Goal: Task Accomplishment & Management: Use online tool/utility

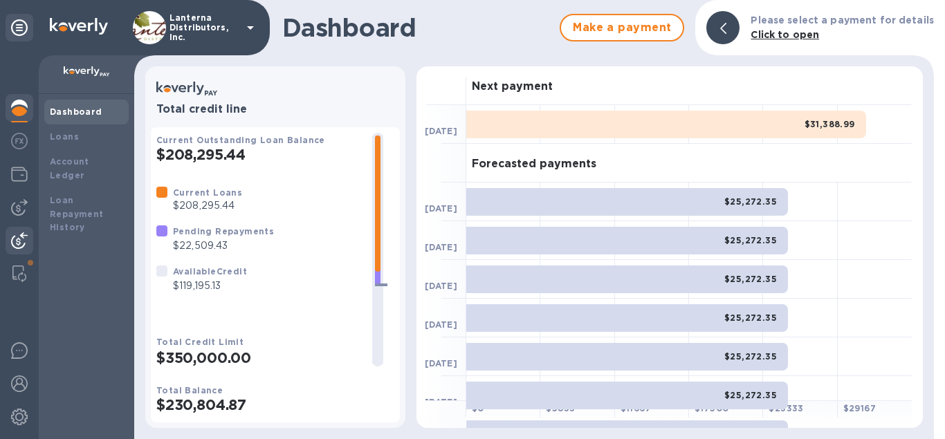
click at [25, 238] on img at bounding box center [19, 240] width 17 height 17
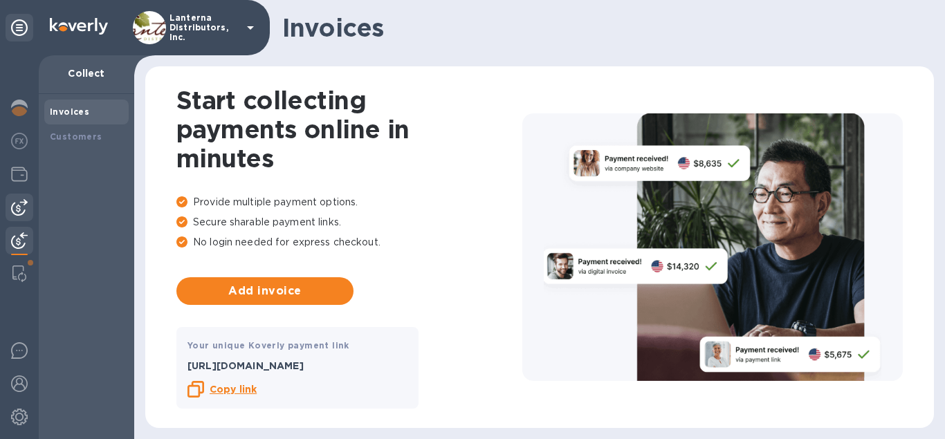
click at [21, 210] on img at bounding box center [19, 207] width 17 height 17
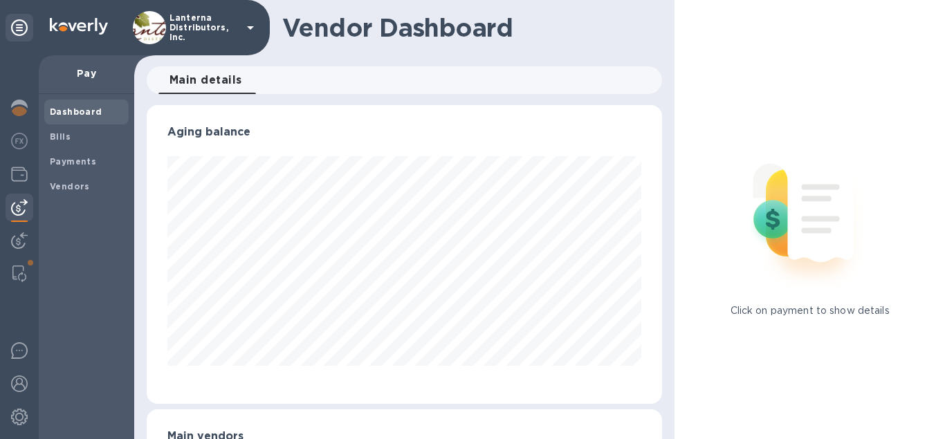
scroll to position [299, 516]
click at [66, 147] on div "Bills" at bounding box center [86, 136] width 84 height 25
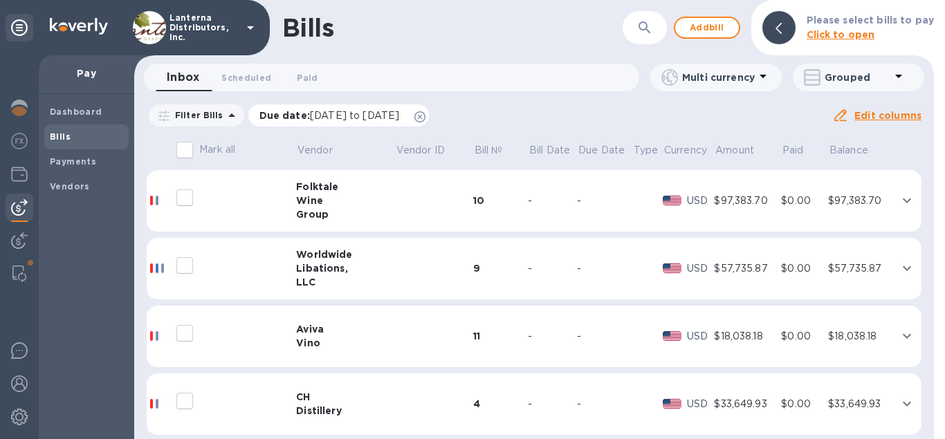
click at [425, 120] on icon at bounding box center [419, 116] width 11 height 11
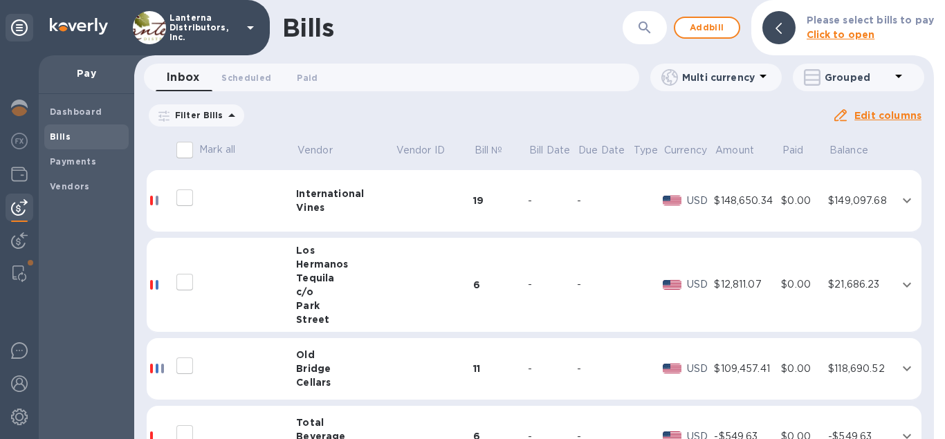
click at [649, 29] on icon "button" at bounding box center [644, 27] width 12 height 12
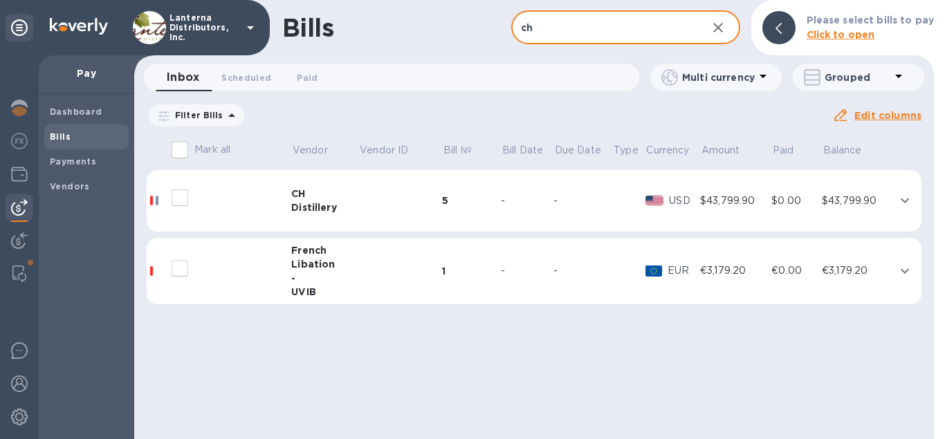
type input "ch"
click at [379, 205] on td at bounding box center [400, 201] width 84 height 62
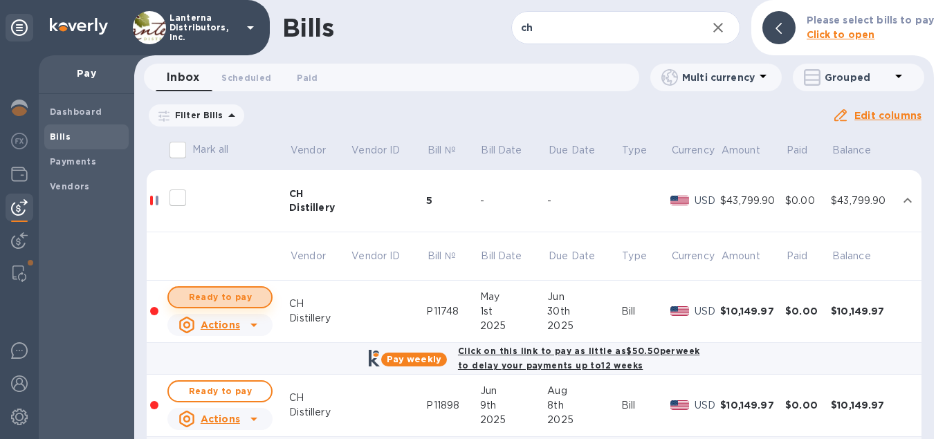
click at [226, 299] on span "Ready to pay" at bounding box center [220, 297] width 80 height 17
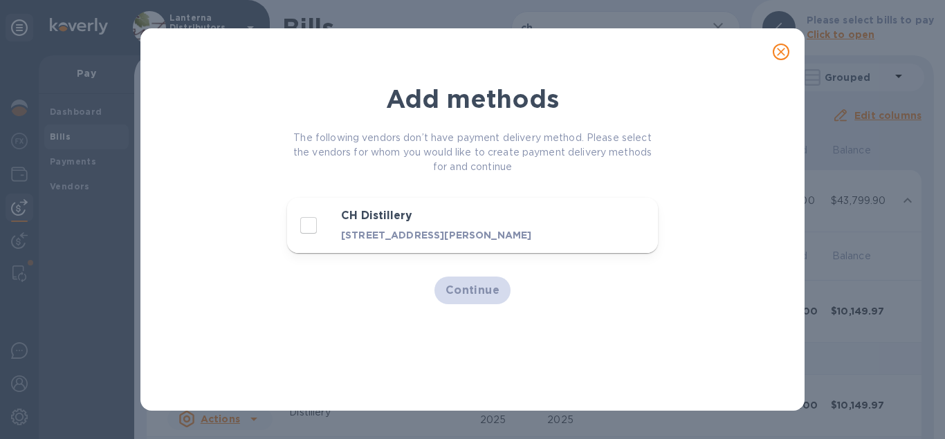
click at [330, 232] on div "button" at bounding box center [316, 225] width 36 height 29
checkbox input "true"
click at [476, 297] on span "Continue" at bounding box center [472, 290] width 55 height 17
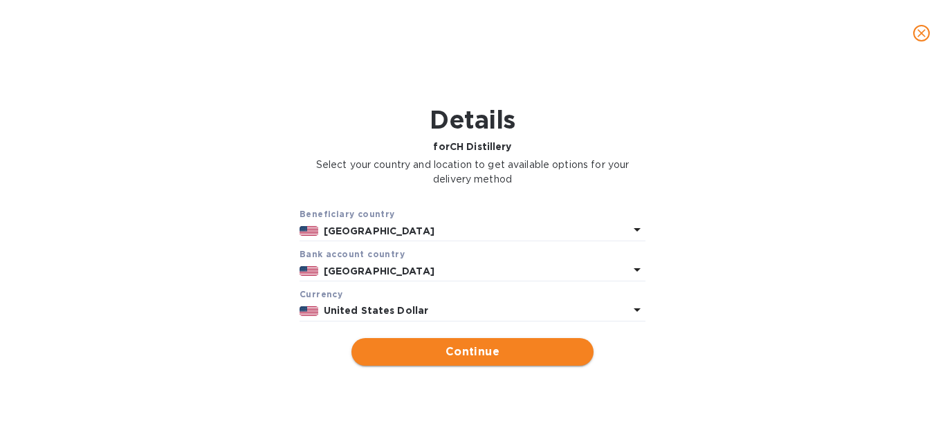
click at [492, 350] on span "Continue" at bounding box center [472, 352] width 220 height 17
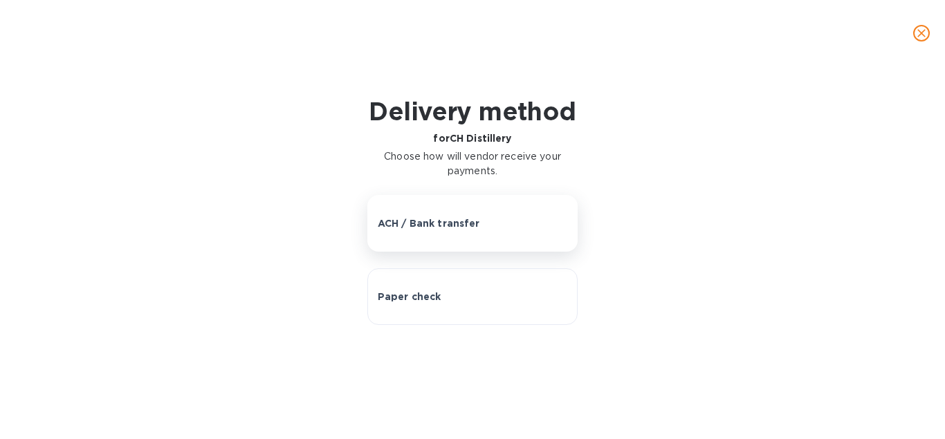
click at [425, 230] on button "ACH / Bank transfer" at bounding box center [472, 223] width 211 height 57
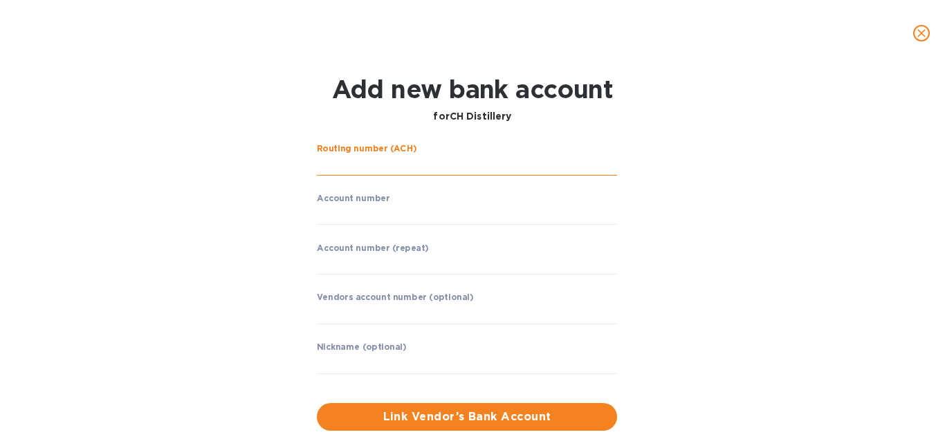
click at [414, 165] on input "string" at bounding box center [467, 165] width 300 height 21
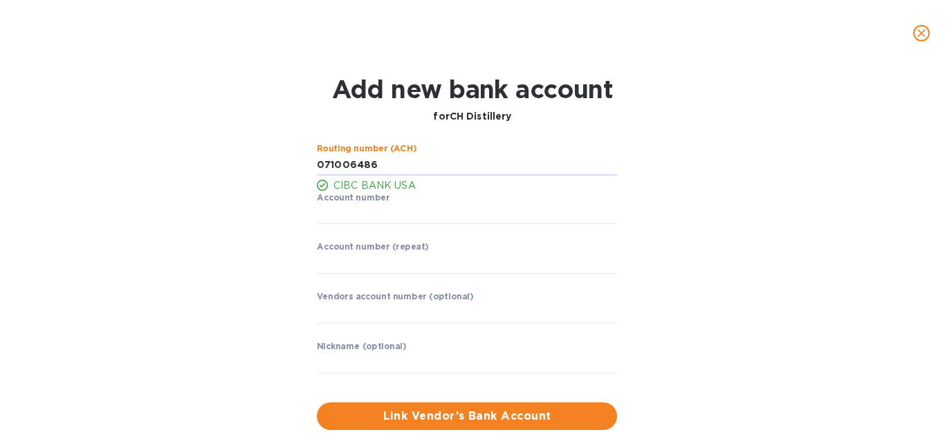
type input "071006486"
click at [406, 235] on p "​" at bounding box center [467, 234] width 300 height 16
click at [405, 222] on input "string" at bounding box center [467, 214] width 300 height 21
type input "2435675"
click at [393, 267] on input "string" at bounding box center [467, 263] width 300 height 21
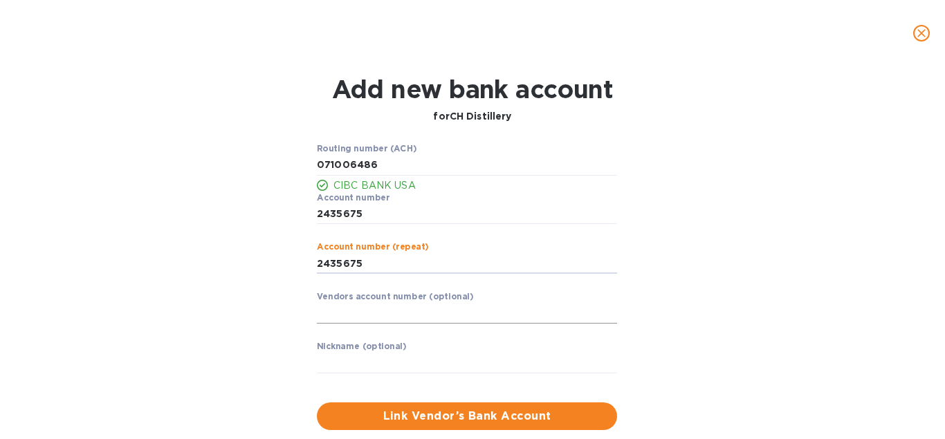
type input "2435675"
click at [409, 315] on input "text" at bounding box center [467, 313] width 300 height 21
click at [480, 416] on span "Link Vendor’s Bank Account" at bounding box center [467, 416] width 278 height 17
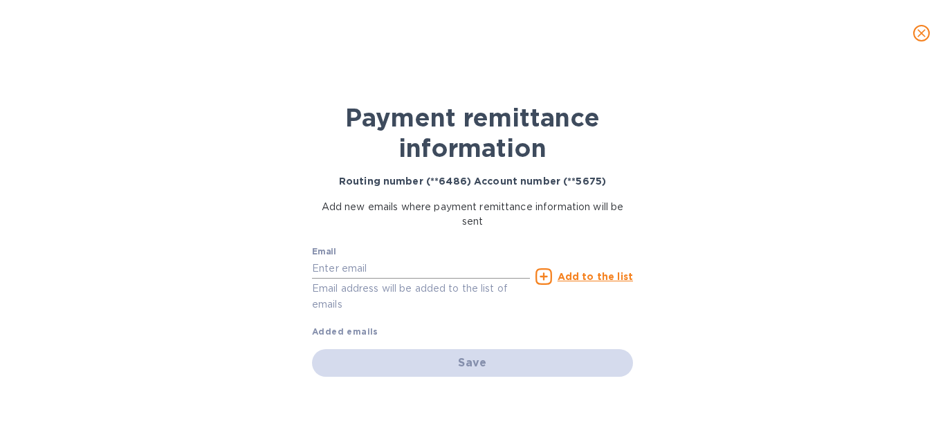
click at [374, 261] on input "text" at bounding box center [421, 268] width 218 height 21
paste input "[EMAIL_ADDRESS][DOMAIN_NAME]"
type input "[EMAIL_ADDRESS][DOMAIN_NAME]"
click at [587, 277] on u "Add to the list" at bounding box center [594, 276] width 75 height 11
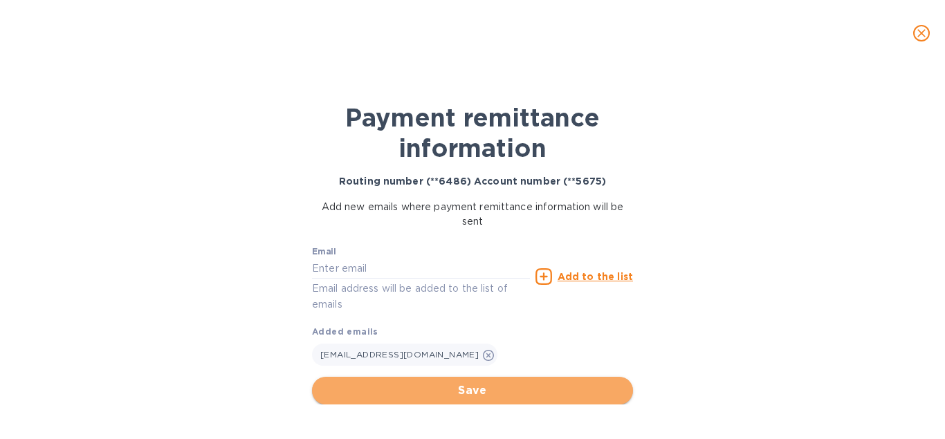
click at [495, 395] on span "Save" at bounding box center [472, 390] width 299 height 17
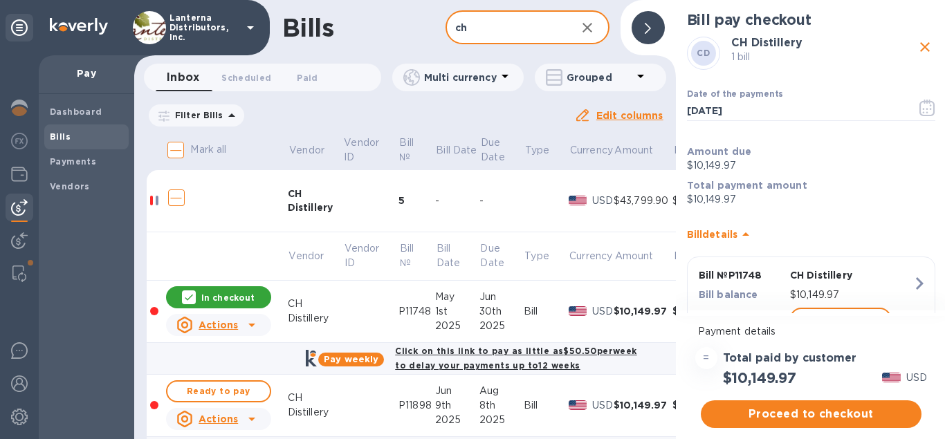
click at [477, 32] on input "ch" at bounding box center [504, 28] width 119 height 34
drag, startPoint x: 473, startPoint y: 23, endPoint x: 424, endPoint y: 33, distance: 50.1
click at [445, 33] on input "ch" at bounding box center [504, 28] width 119 height 34
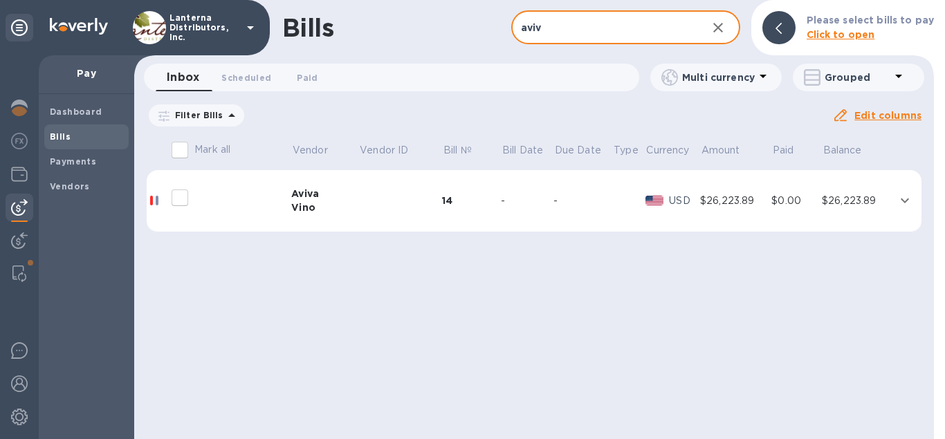
type input "aviv"
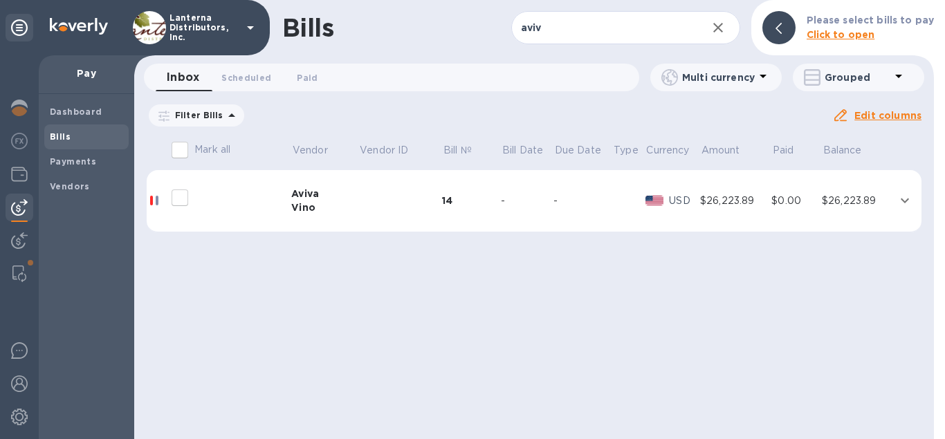
click at [345, 211] on div "Vino" at bounding box center [324, 208] width 67 height 14
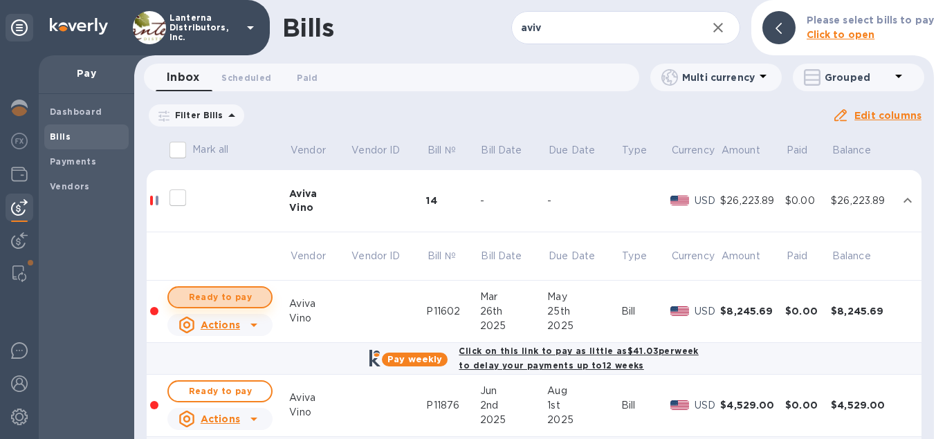
click at [237, 296] on span "Ready to pay" at bounding box center [220, 297] width 80 height 17
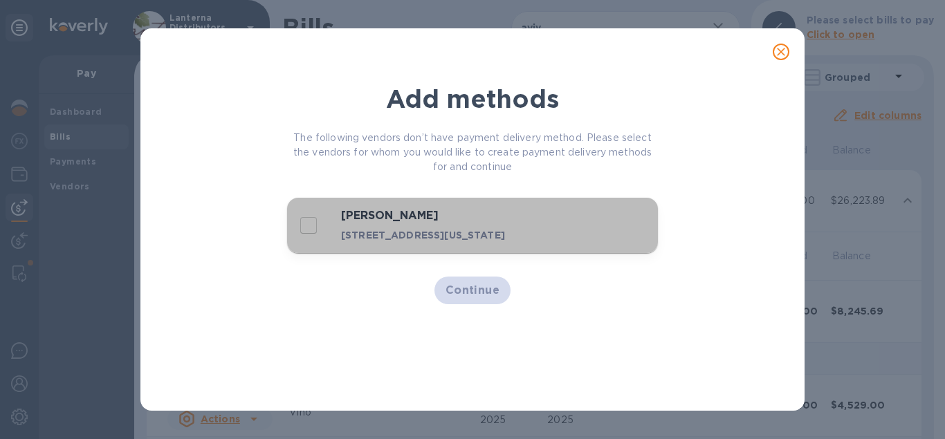
click at [388, 229] on p "[STREET_ADDRESS][US_STATE]" at bounding box center [449, 235] width 217 height 14
checkbox input "true"
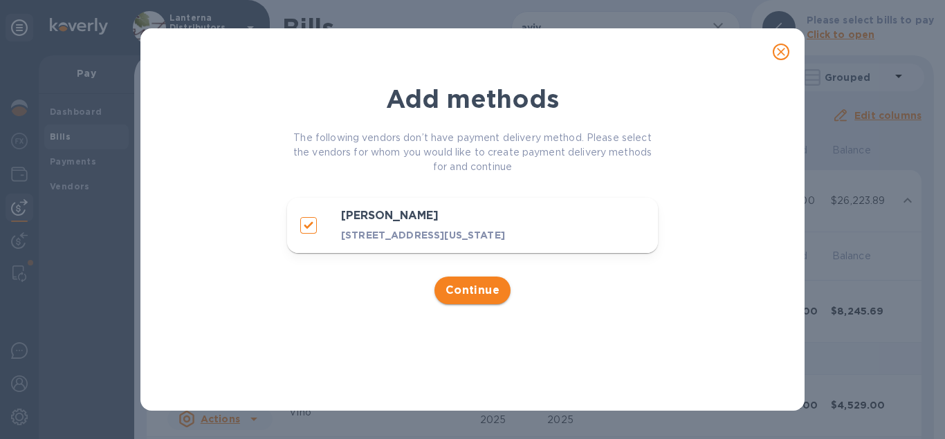
click at [463, 299] on span "Continue" at bounding box center [472, 290] width 55 height 17
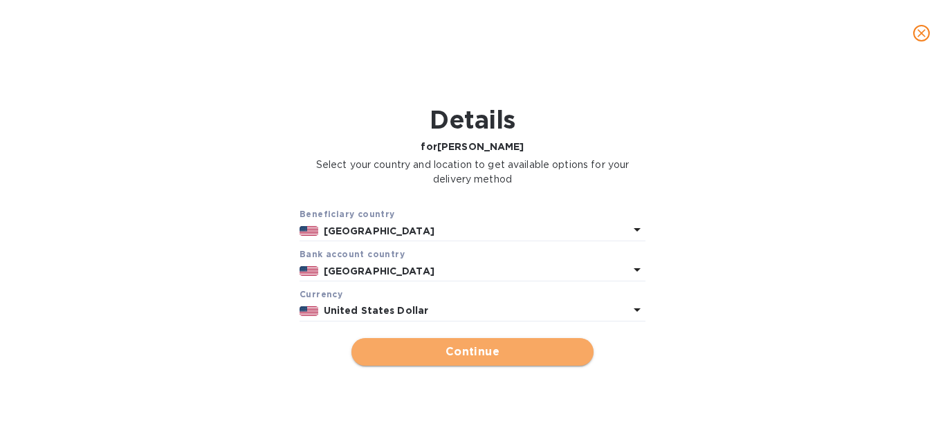
click at [488, 349] on span "Continue" at bounding box center [472, 352] width 220 height 17
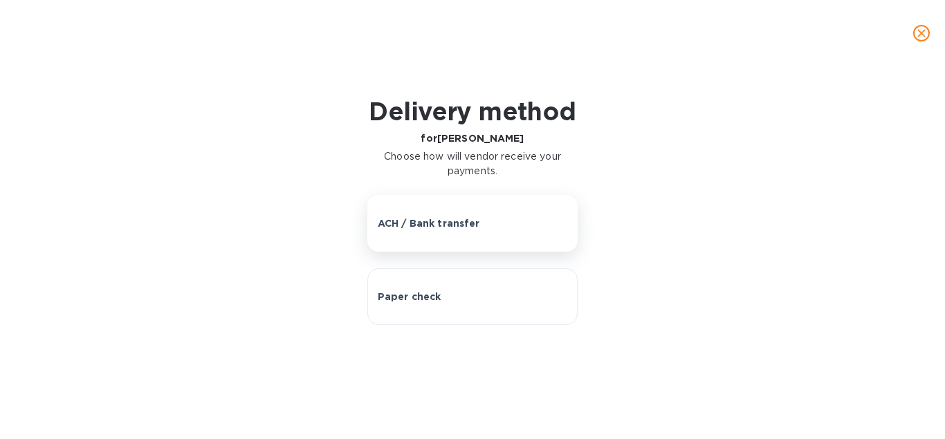
click at [436, 232] on button "ACH / Bank transfer" at bounding box center [472, 223] width 211 height 57
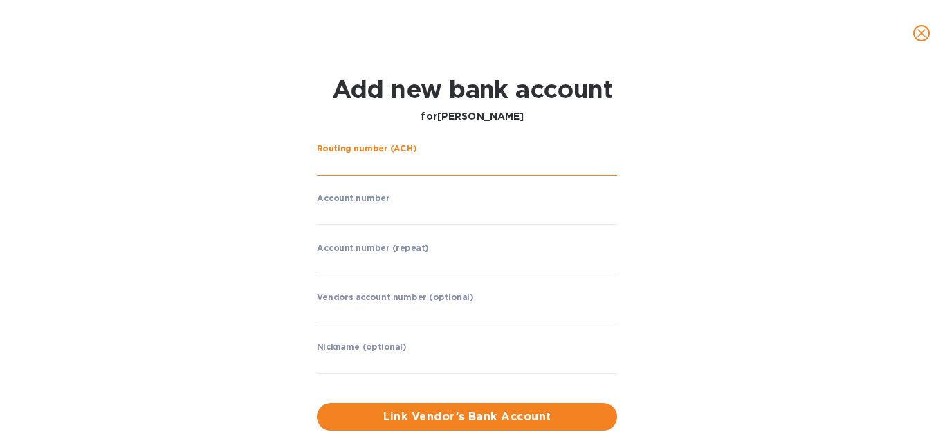
click at [350, 166] on input "string" at bounding box center [467, 165] width 300 height 21
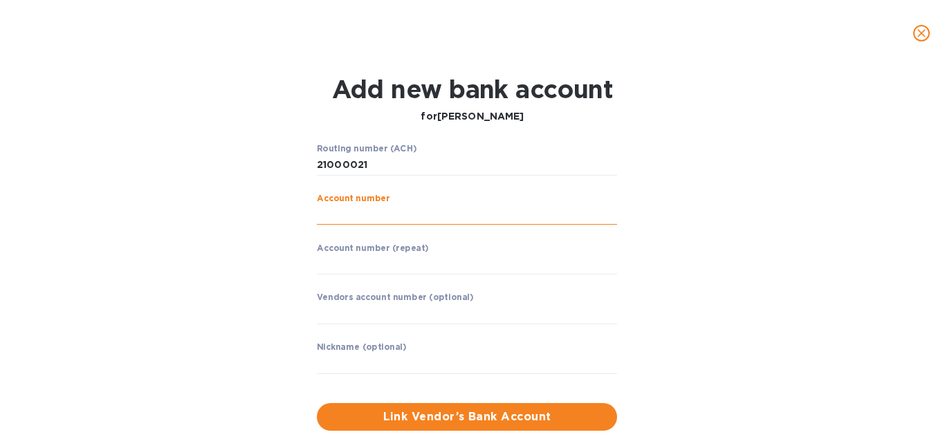
click at [329, 219] on input "string" at bounding box center [467, 215] width 300 height 21
click at [374, 167] on input "string" at bounding box center [467, 165] width 300 height 21
click at [318, 167] on input "string" at bounding box center [467, 165] width 300 height 21
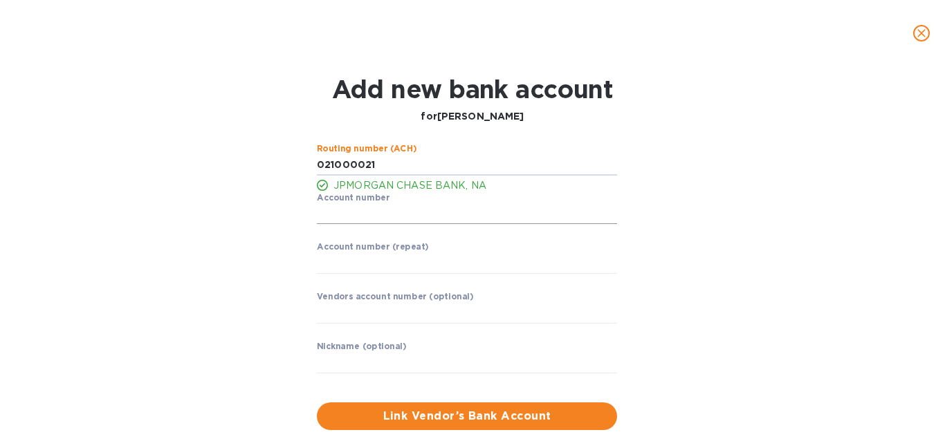
type input "021000021"
click at [425, 220] on input "string" at bounding box center [467, 214] width 300 height 21
type input "138090670"
click at [355, 269] on input "string" at bounding box center [467, 263] width 300 height 21
type input "138090670"
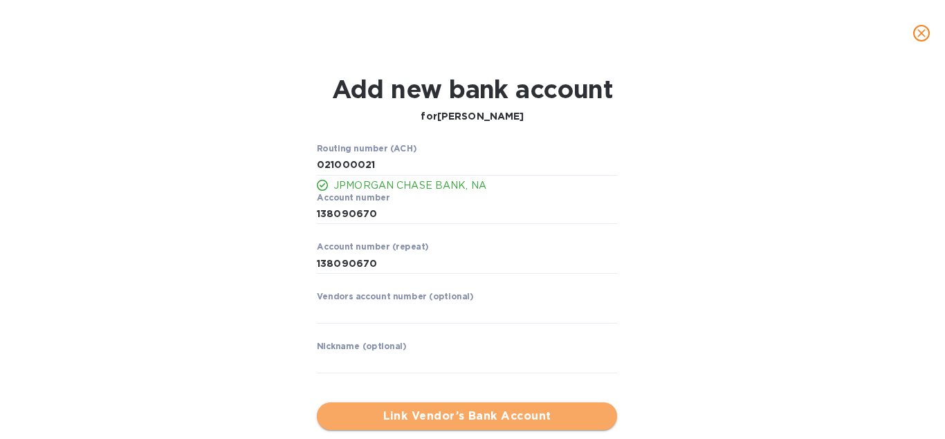
click at [444, 416] on span "Link Vendor’s Bank Account" at bounding box center [467, 416] width 278 height 17
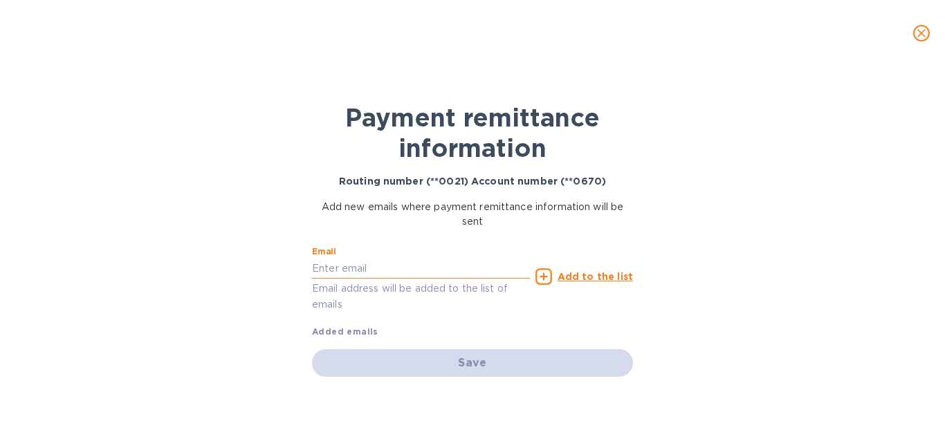
click at [343, 276] on input "text" at bounding box center [421, 268] width 218 height 21
paste input "[EMAIL_ADDRESS][DOMAIN_NAME]"
type input "[EMAIL_ADDRESS][DOMAIN_NAME]"
click at [584, 275] on u "Add to the list" at bounding box center [594, 276] width 75 height 11
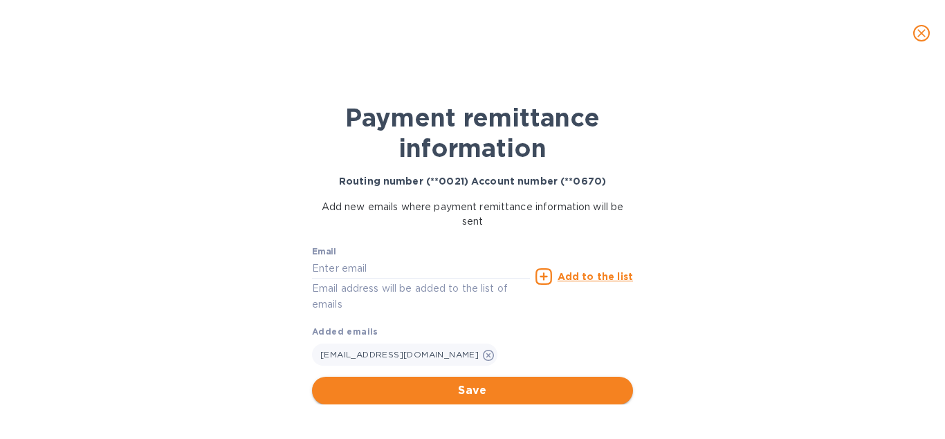
click at [482, 387] on span "Save" at bounding box center [472, 390] width 299 height 17
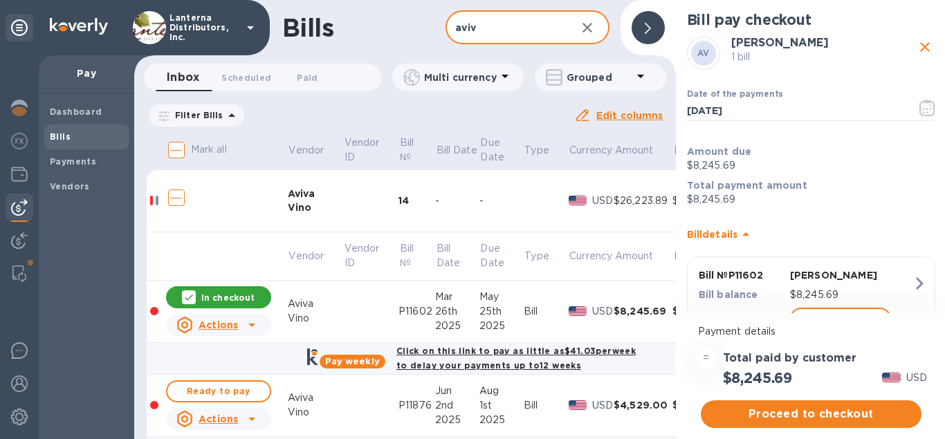
drag, startPoint x: 484, startPoint y: 29, endPoint x: 418, endPoint y: 32, distance: 65.8
click at [445, 32] on input "aviv" at bounding box center [504, 28] width 119 height 34
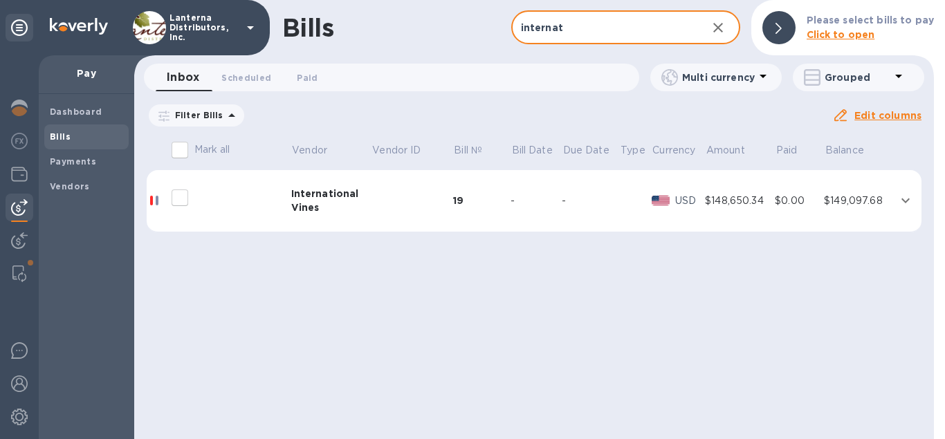
click at [371, 201] on td at bounding box center [412, 201] width 82 height 62
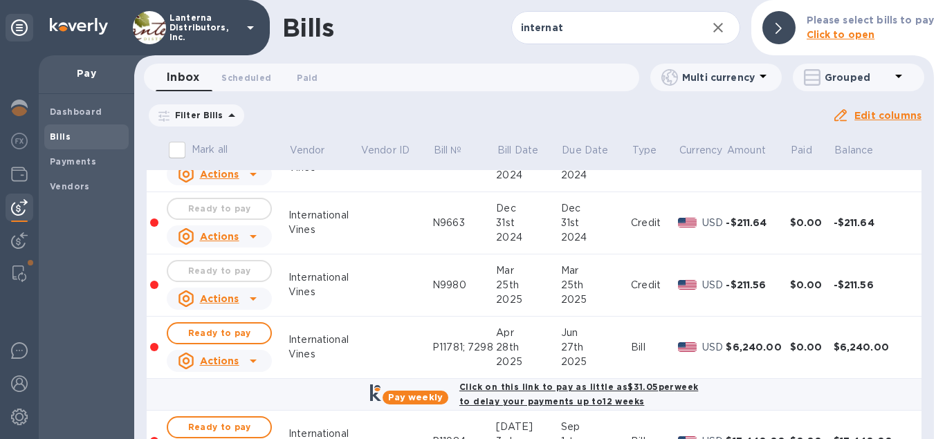
scroll to position [552, 0]
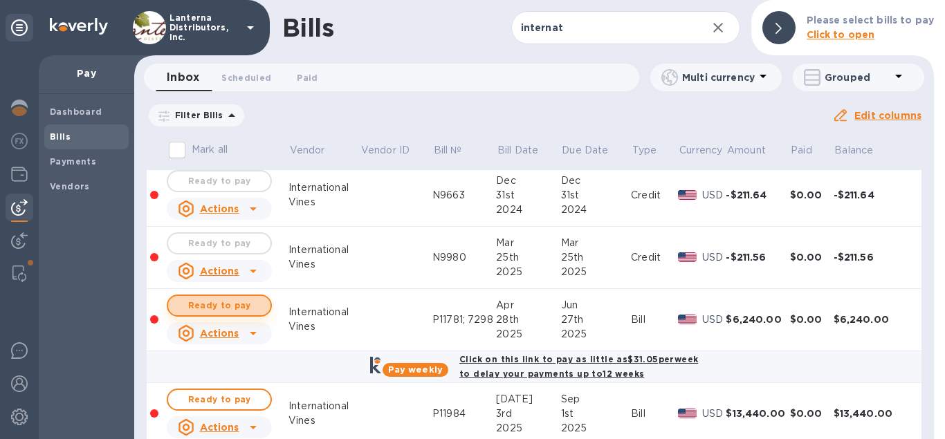
click at [225, 309] on span "Ready to pay" at bounding box center [219, 305] width 80 height 17
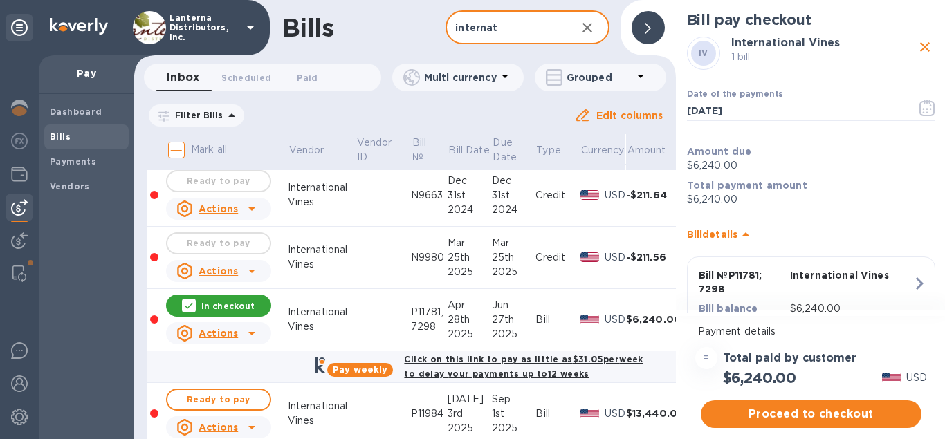
drag, startPoint x: 506, startPoint y: 29, endPoint x: 432, endPoint y: 33, distance: 74.1
click at [445, 33] on input "internat" at bounding box center [504, 28] width 119 height 34
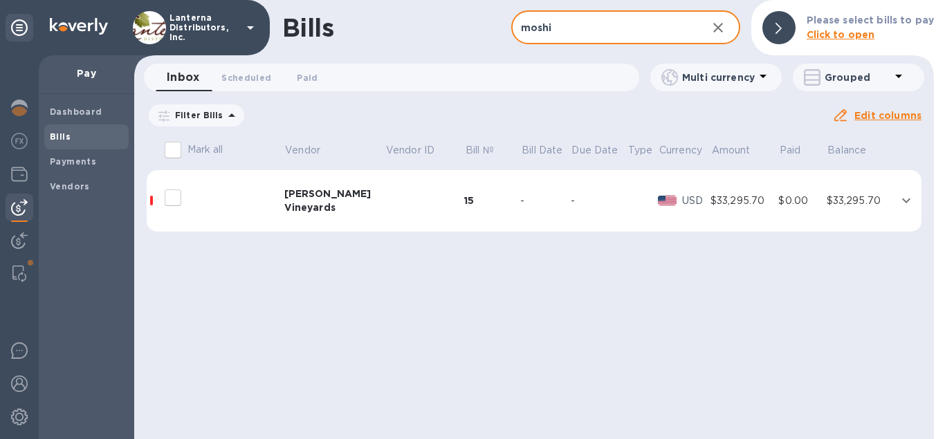
type input "moshi"
click at [346, 192] on div "[PERSON_NAME]" at bounding box center [334, 194] width 101 height 14
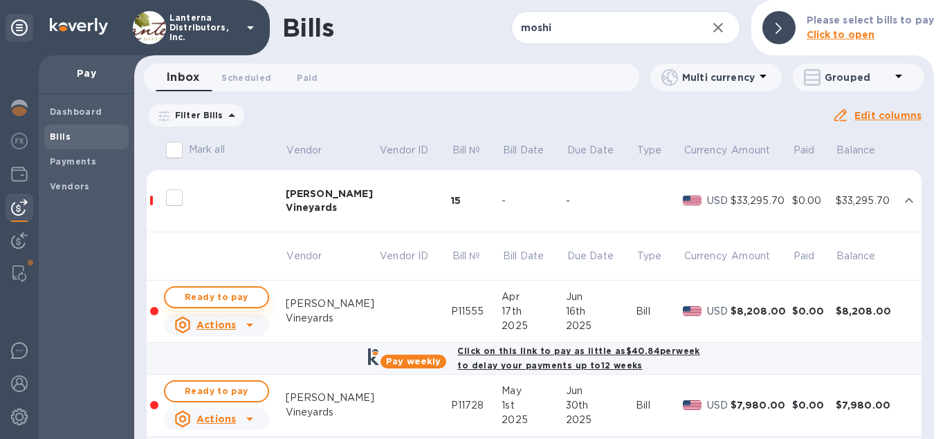
click at [230, 302] on span "Ready to pay" at bounding box center [216, 297] width 80 height 17
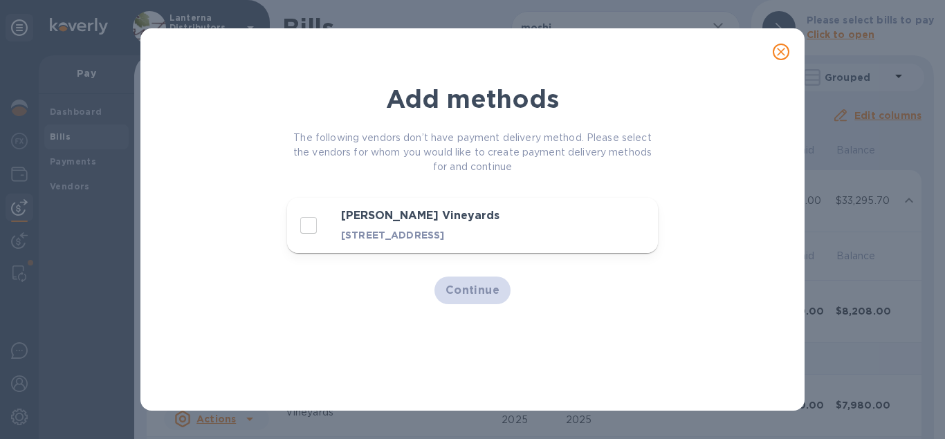
click at [377, 228] on p "[STREET_ADDRESS]" at bounding box center [449, 235] width 217 height 14
checkbox input "true"
click at [460, 299] on span "Continue" at bounding box center [472, 290] width 55 height 17
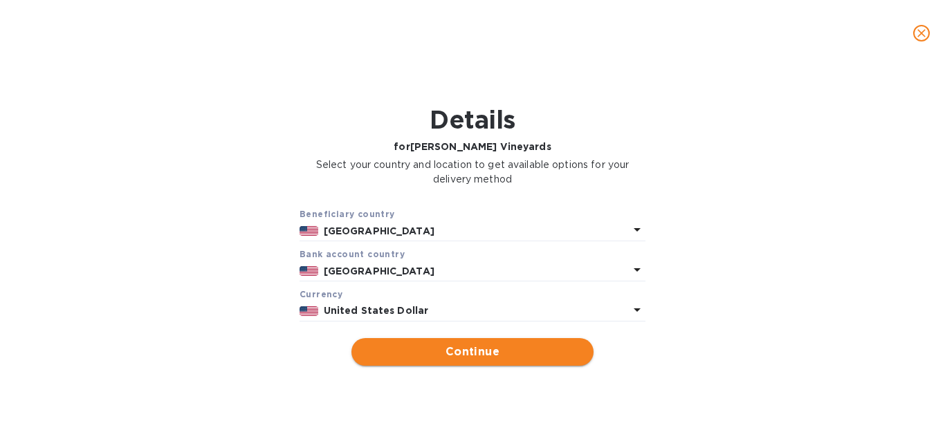
click at [458, 350] on span "Continue" at bounding box center [472, 352] width 220 height 17
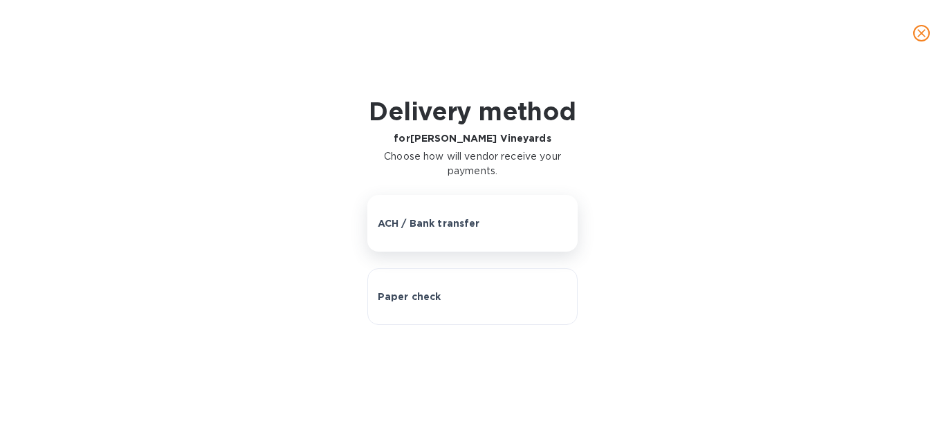
click at [416, 222] on p "ACH / Bank transfer" at bounding box center [429, 223] width 102 height 14
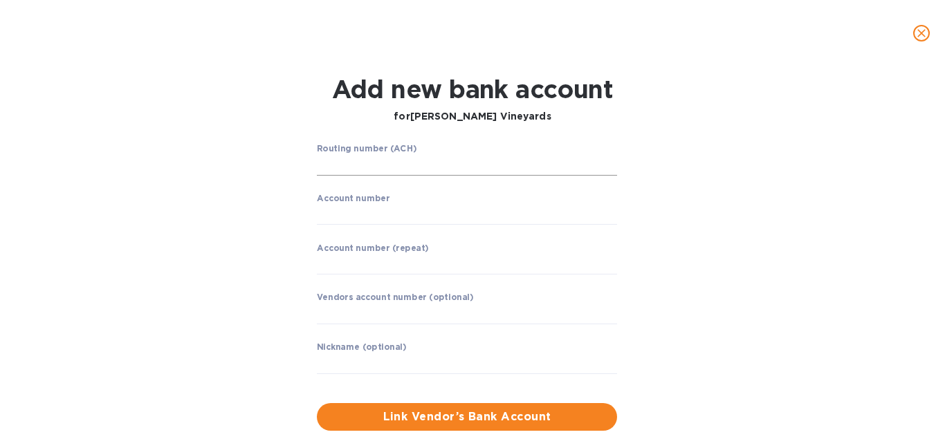
click at [367, 158] on input "string" at bounding box center [467, 165] width 300 height 21
click at [339, 167] on input "string" at bounding box center [467, 165] width 300 height 21
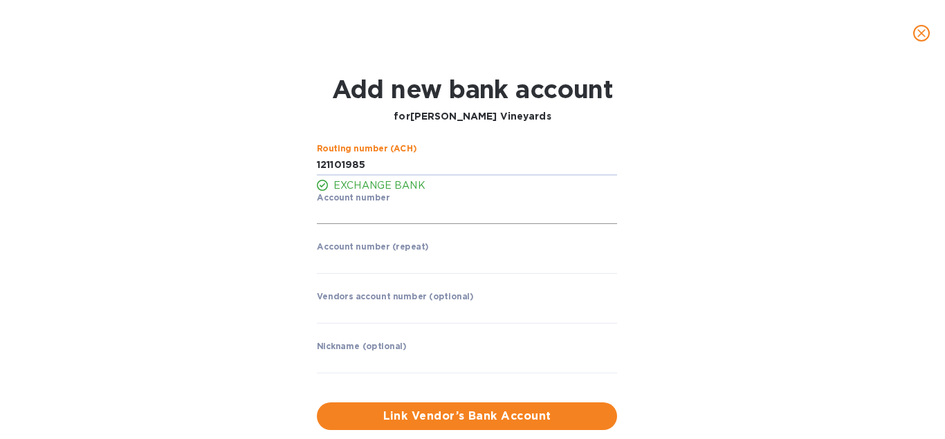
type input "121101985"
click at [332, 217] on input "string" at bounding box center [467, 214] width 300 height 21
type input "7000045257"
click at [342, 277] on p "​" at bounding box center [467, 284] width 300 height 16
click at [342, 265] on input "string" at bounding box center [467, 263] width 300 height 21
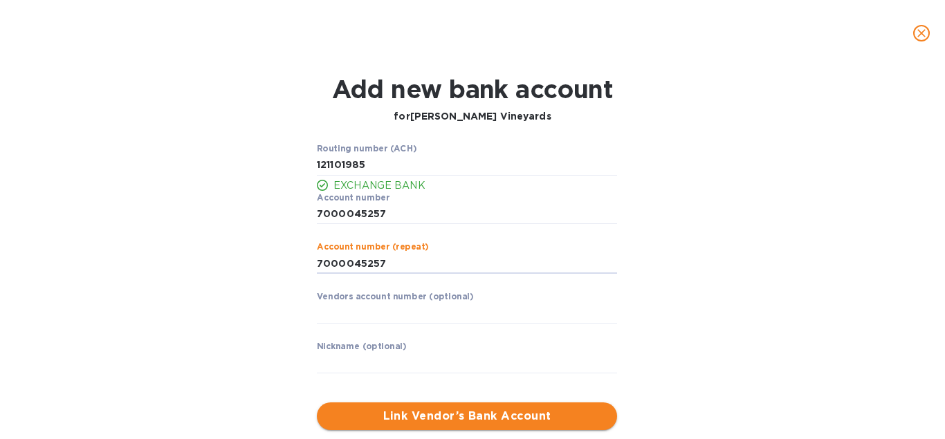
type input "7000045257"
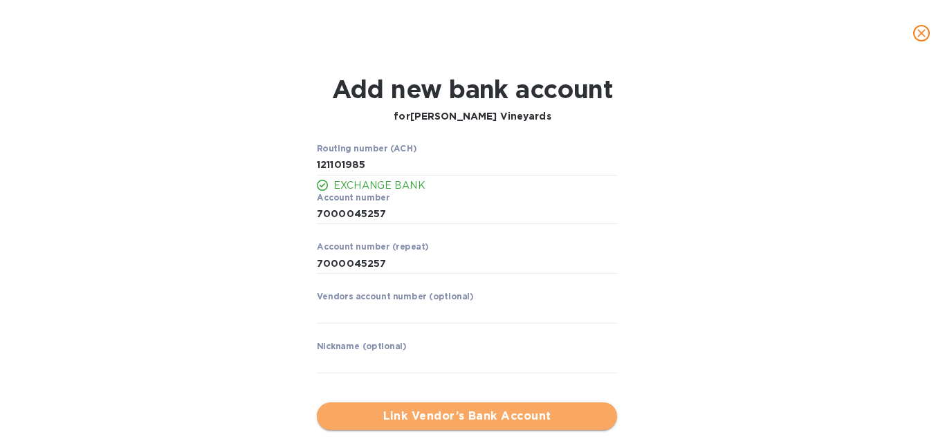
click at [445, 410] on span "Link Vendor’s Bank Account" at bounding box center [467, 416] width 278 height 17
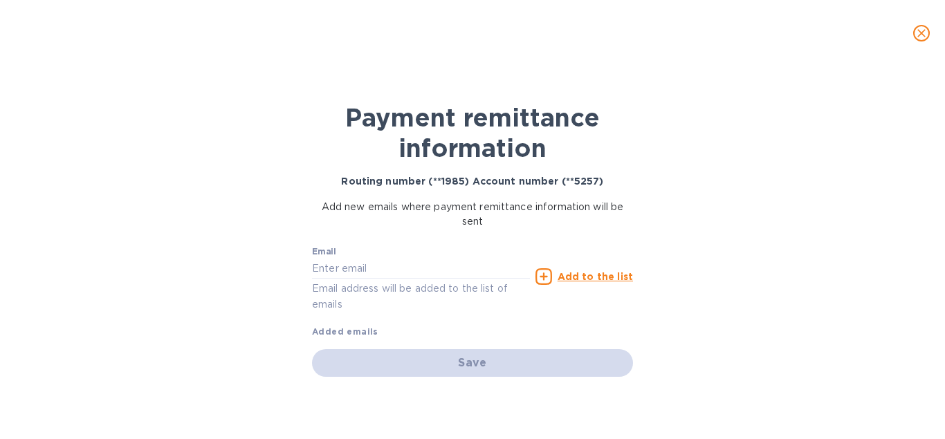
click at [336, 255] on div "Email Email address will be added to the list of emails" at bounding box center [421, 280] width 218 height 66
click at [338, 265] on input "text" at bounding box center [421, 268] width 218 height 21
paste input "[PERSON_NAME][EMAIL_ADDRESS][DOMAIN_NAME]"
type input "[PERSON_NAME][EMAIL_ADDRESS][DOMAIN_NAME]"
click at [593, 272] on u "Add to the list" at bounding box center [594, 276] width 75 height 11
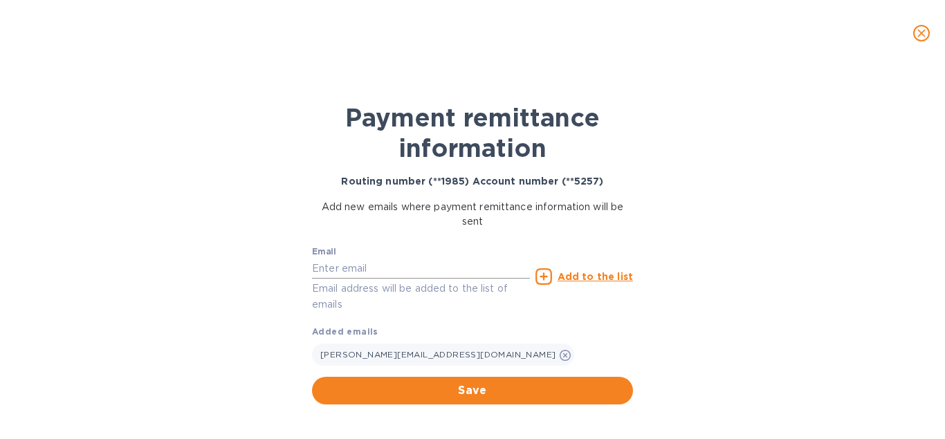
click at [346, 271] on input "text" at bounding box center [421, 268] width 218 height 21
paste input "[PERSON_NAME][EMAIL_ADDRESS][DOMAIN_NAME]"
type input "[PERSON_NAME][EMAIL_ADDRESS][DOMAIN_NAME]"
click at [583, 279] on u "Add to the list" at bounding box center [594, 276] width 75 height 11
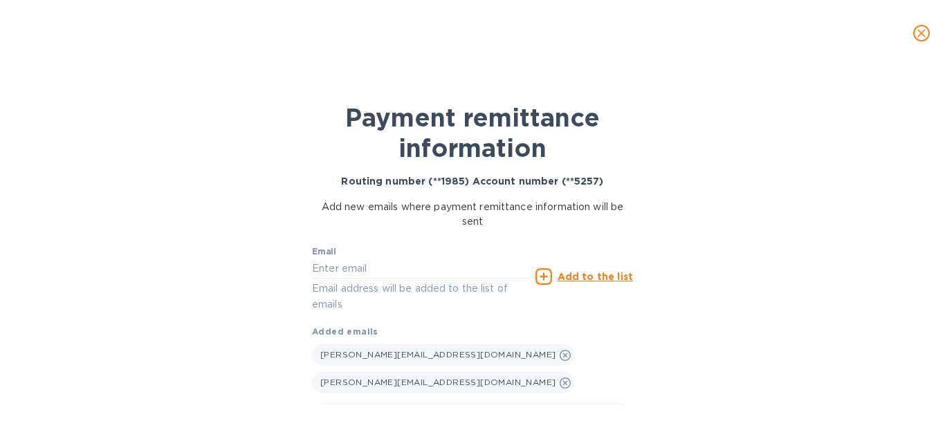
click at [490, 410] on span "Save" at bounding box center [472, 418] width 299 height 17
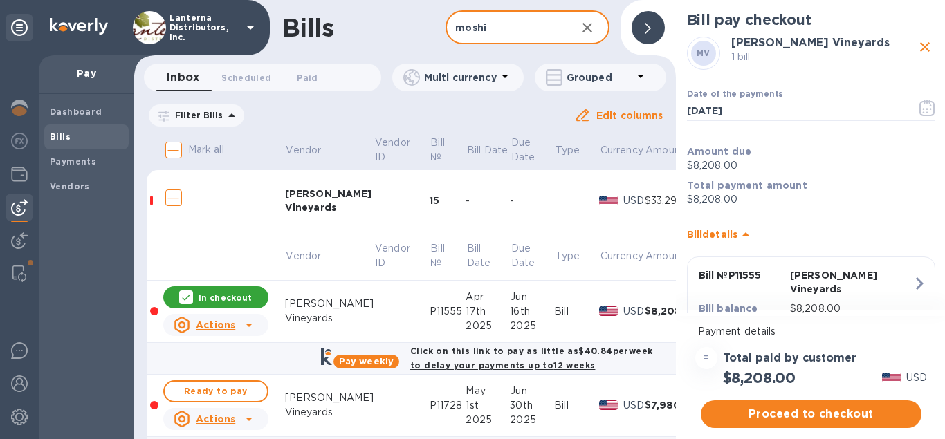
drag, startPoint x: 495, startPoint y: 28, endPoint x: 405, endPoint y: 26, distance: 89.9
click at [445, 26] on input "moshi" at bounding box center [504, 28] width 119 height 34
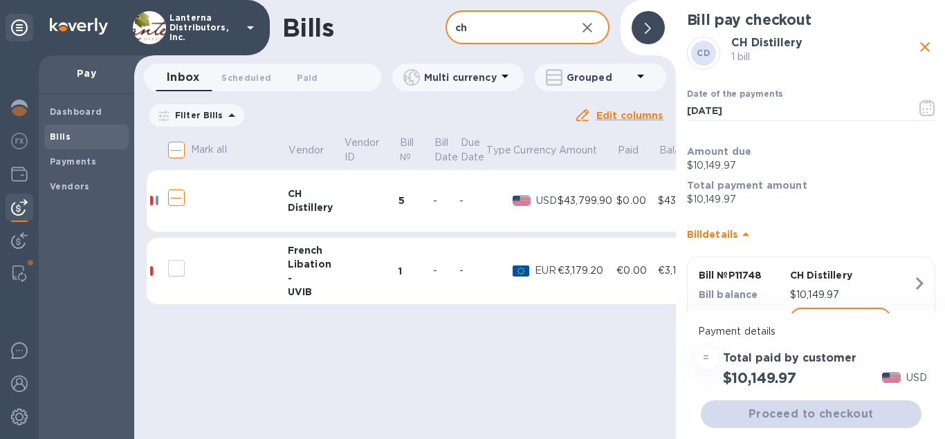
click at [371, 198] on td at bounding box center [370, 201] width 55 height 62
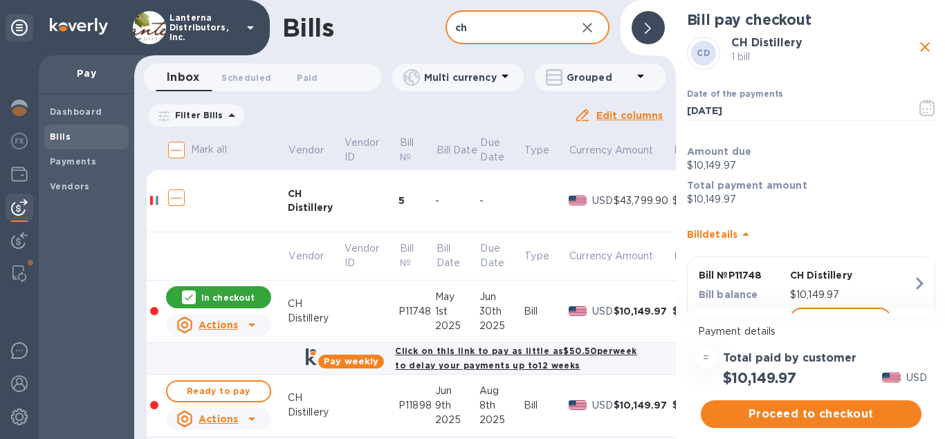
drag, startPoint x: 482, startPoint y: 29, endPoint x: 409, endPoint y: 34, distance: 73.5
click at [445, 34] on input "ch" at bounding box center [504, 28] width 119 height 34
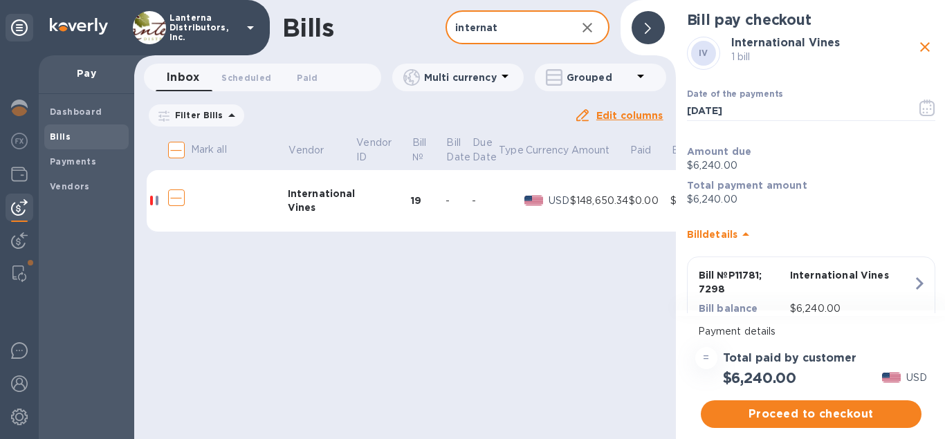
click at [365, 213] on td at bounding box center [382, 201] width 55 height 62
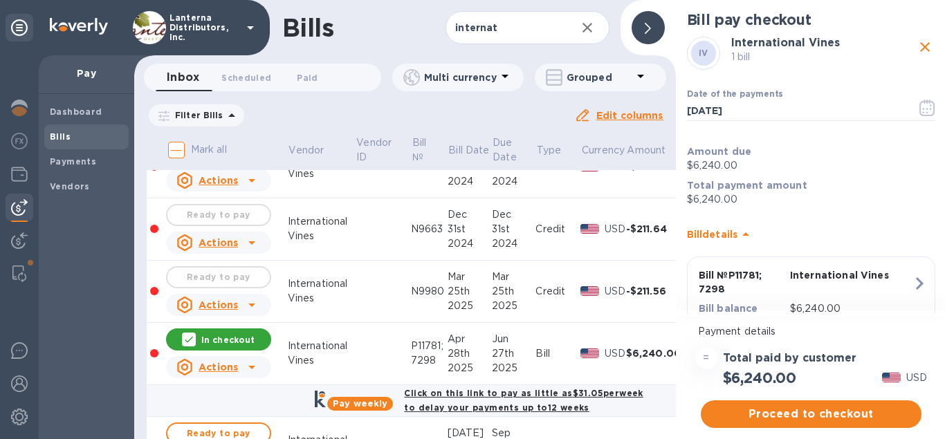
scroll to position [552, 0]
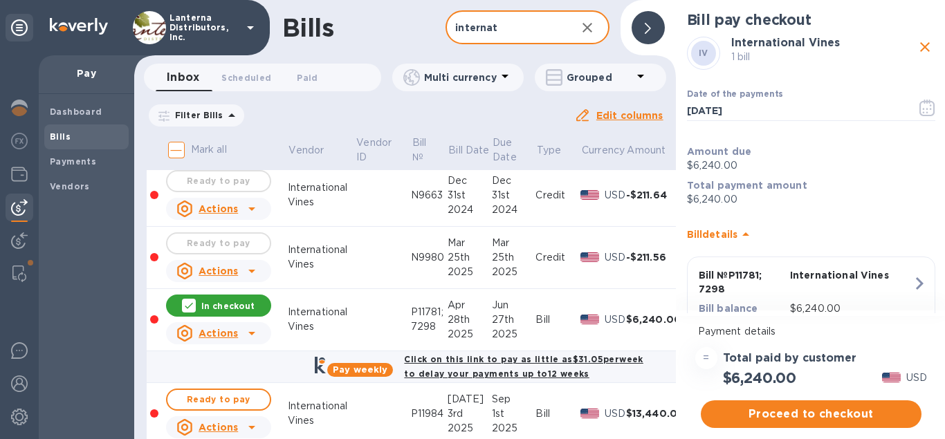
drag, startPoint x: 499, startPoint y: 31, endPoint x: 393, endPoint y: 39, distance: 106.8
click at [445, 39] on input "internat" at bounding box center [504, 28] width 119 height 34
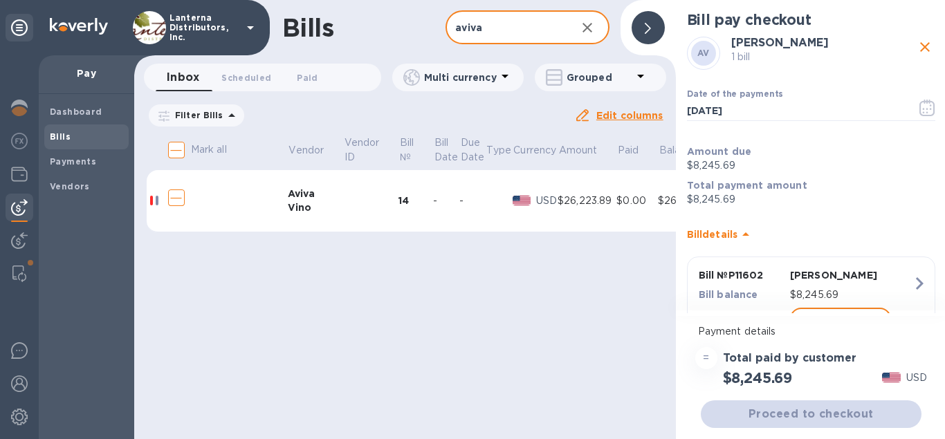
type input "aviva"
click at [344, 196] on td at bounding box center [370, 201] width 55 height 62
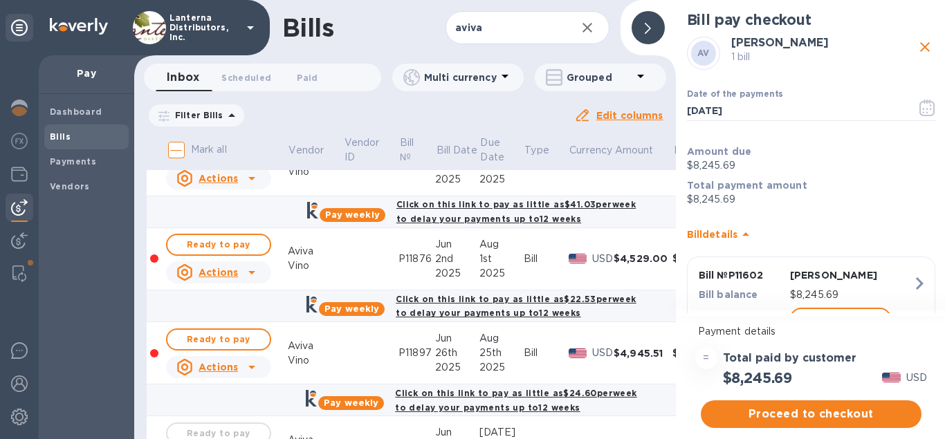
scroll to position [158, 0]
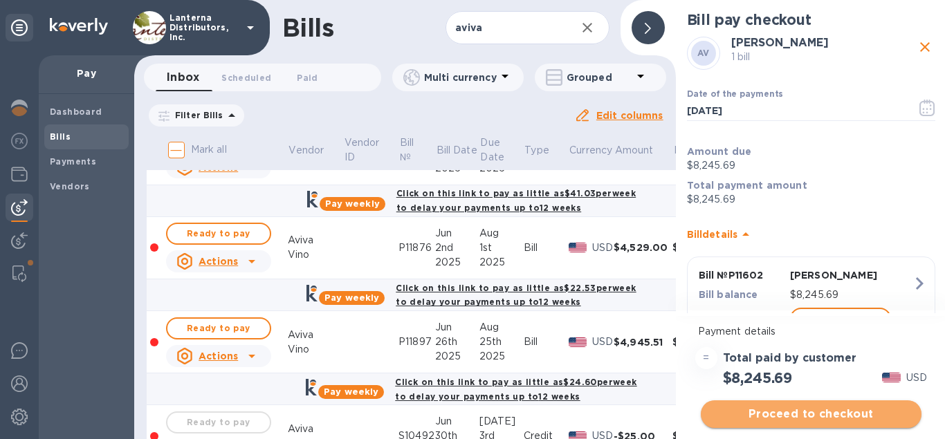
click at [779, 413] on span "Proceed to checkout" at bounding box center [811, 414] width 198 height 17
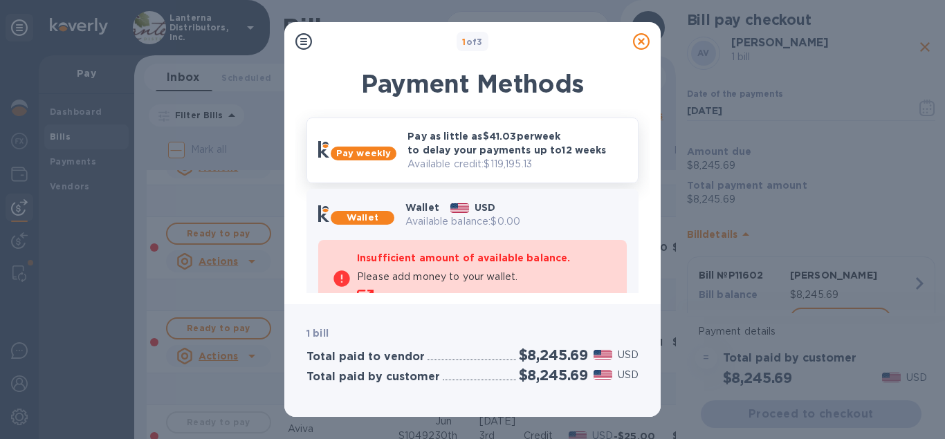
click at [446, 153] on p "Pay as little as $41.03 per week to delay your payments up to 12 weeks" at bounding box center [516, 143] width 219 height 28
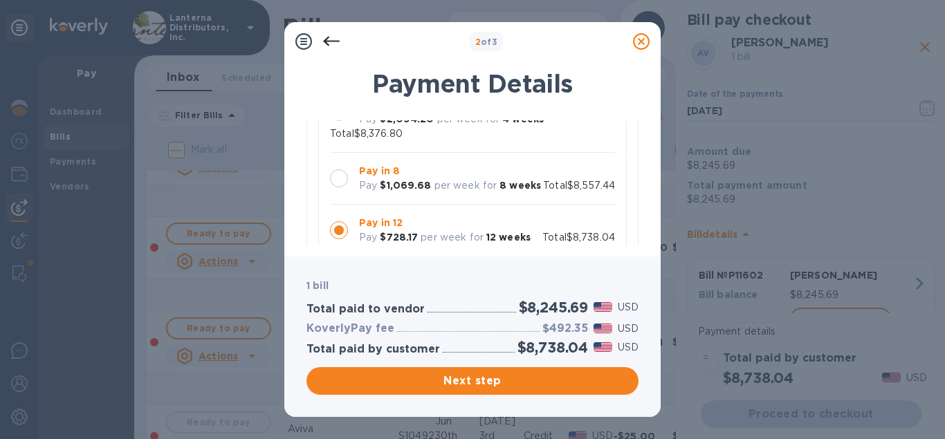
click at [337, 169] on div at bounding box center [339, 178] width 18 height 18
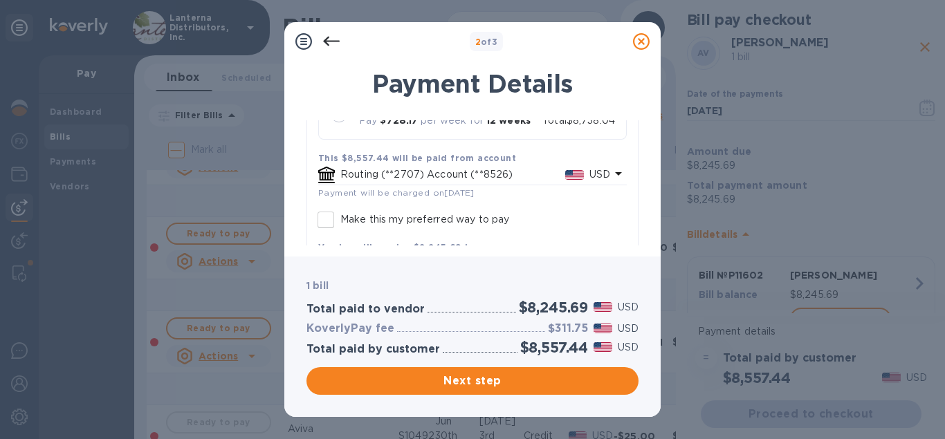
scroll to position [353, 0]
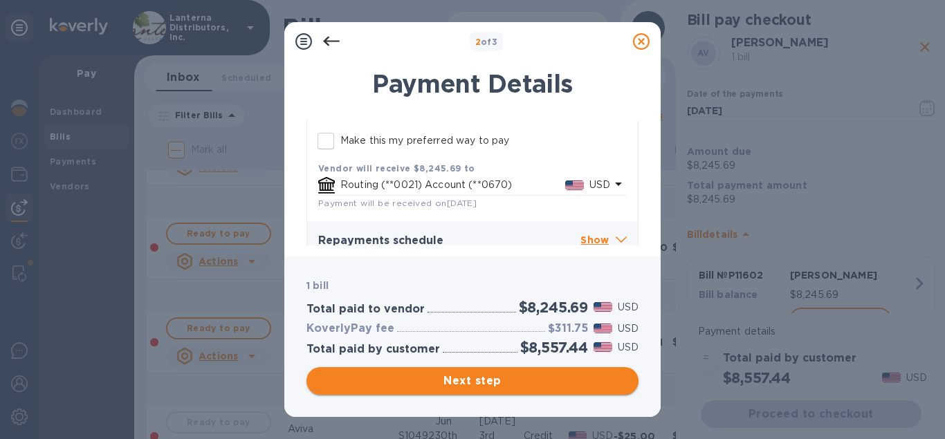
click at [470, 382] on span "Next step" at bounding box center [472, 381] width 310 height 17
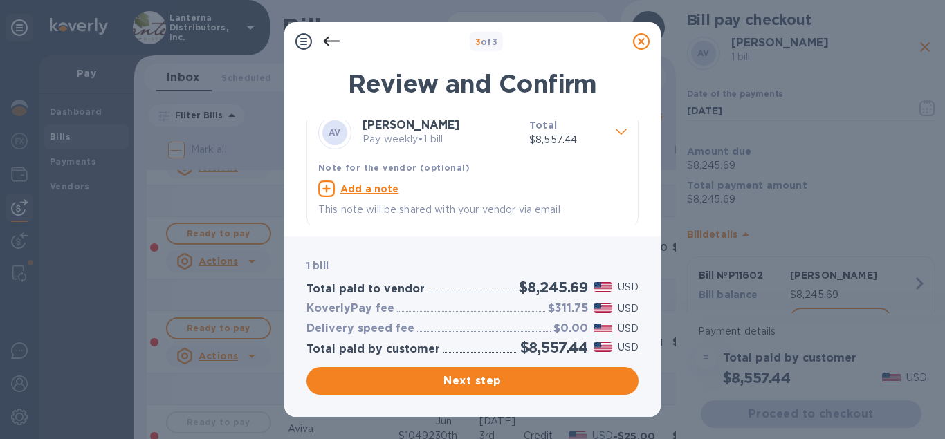
scroll to position [19, 0]
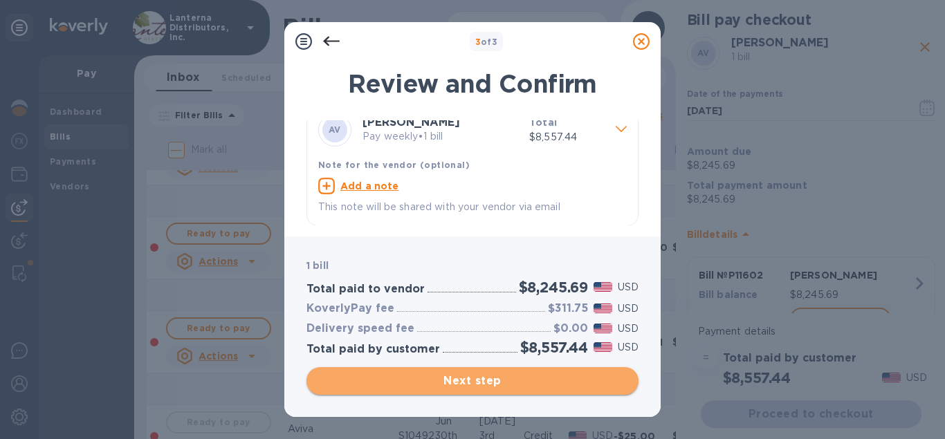
click at [475, 383] on span "Next step" at bounding box center [472, 381] width 310 height 17
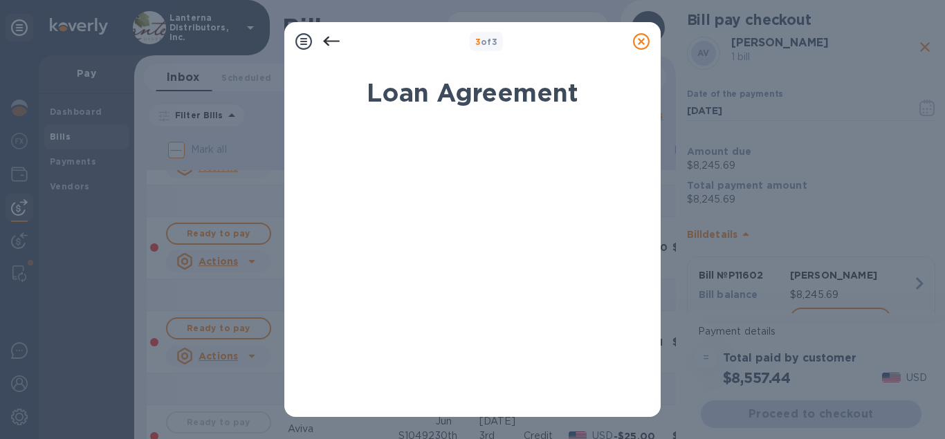
scroll to position [334, 0]
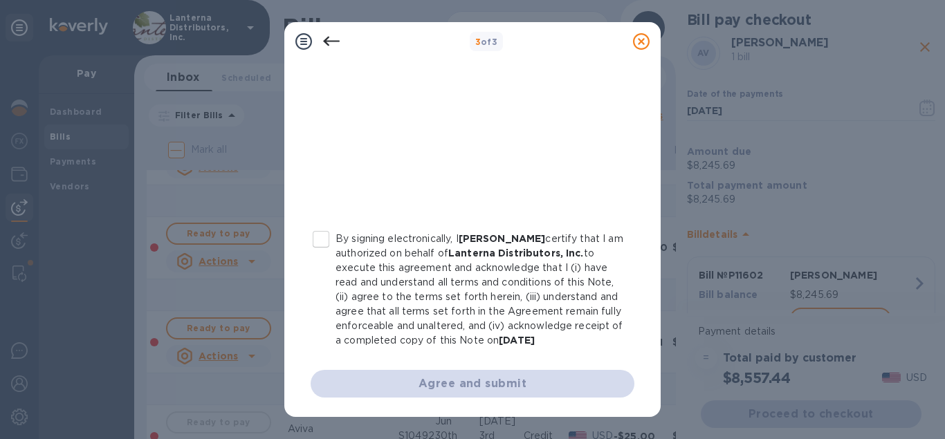
click at [317, 240] on input "By signing electronically, I [PERSON_NAME] certify that I am authorized on beha…" at bounding box center [320, 239] width 29 height 29
checkbox input "true"
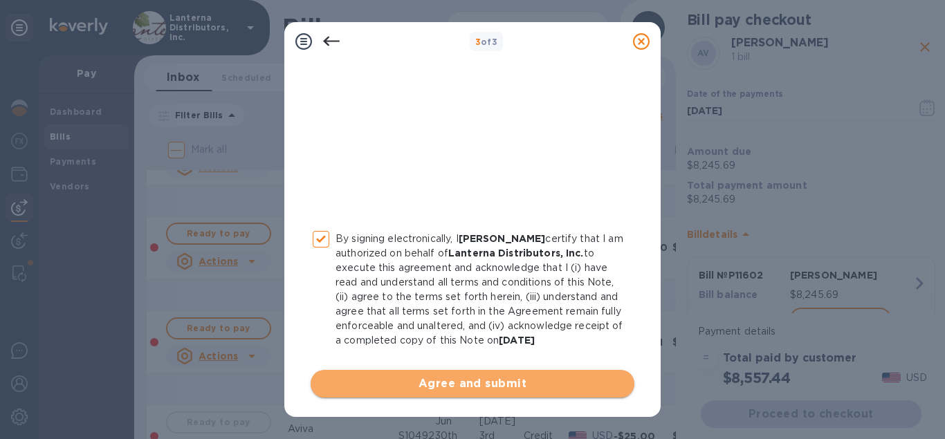
click at [443, 385] on span "Agree and submit" at bounding box center [473, 384] width 302 height 17
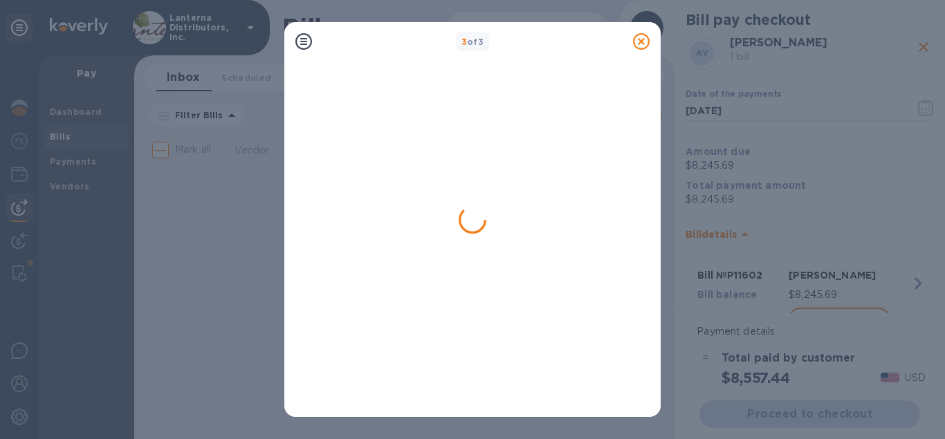
scroll to position [0, 0]
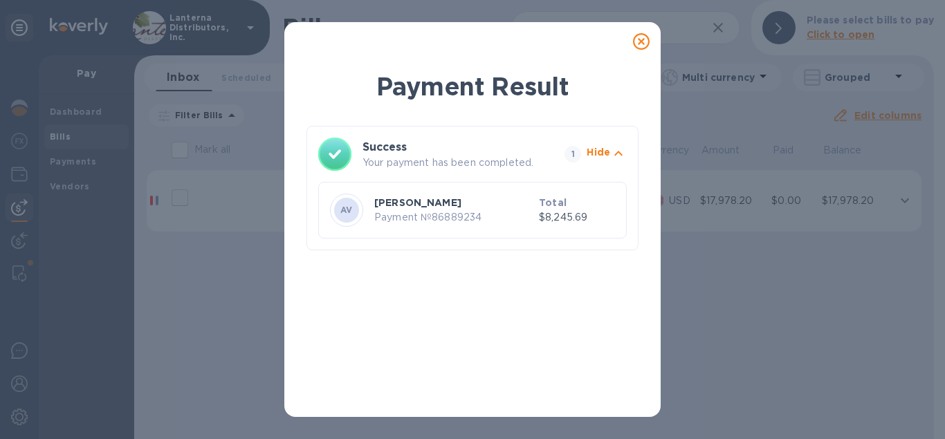
click at [641, 41] on icon at bounding box center [641, 41] width 17 height 17
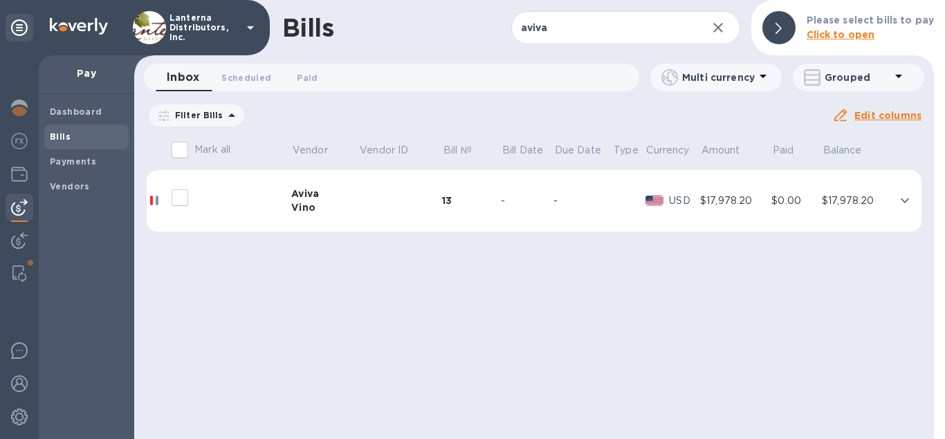
click at [844, 35] on b "Click to open" at bounding box center [840, 34] width 68 height 11
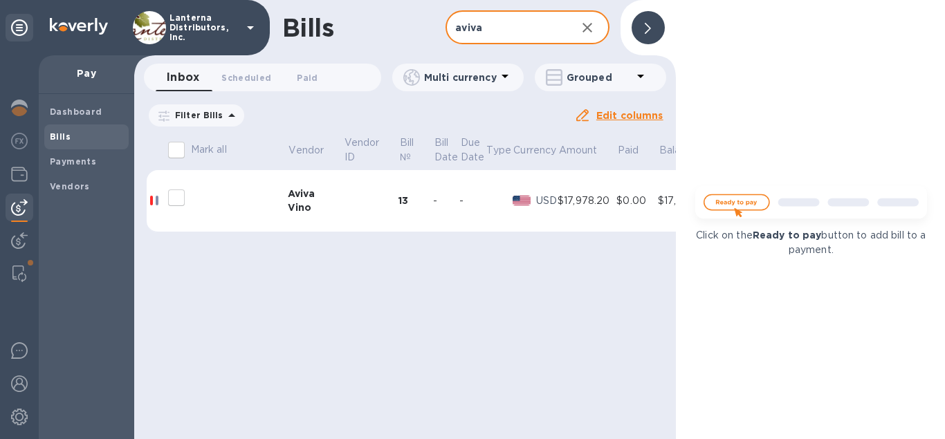
drag, startPoint x: 532, startPoint y: 31, endPoint x: 371, endPoint y: 36, distance: 161.2
click at [445, 36] on input "aviva" at bounding box center [504, 28] width 119 height 34
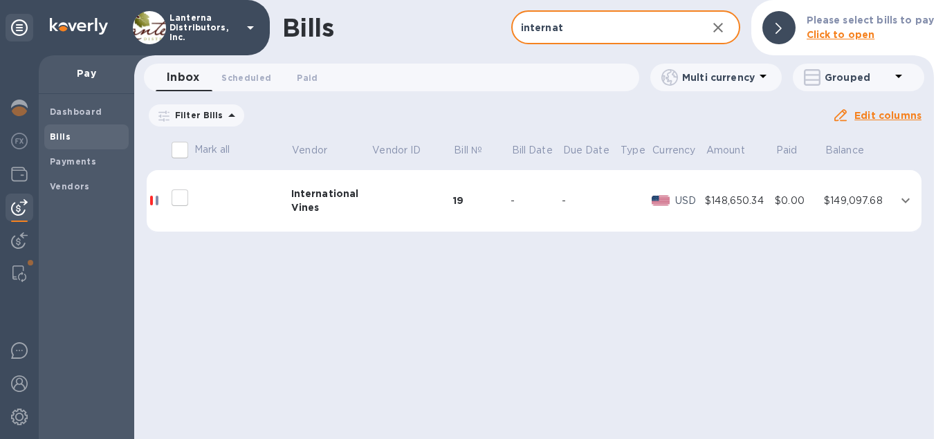
type input "internat"
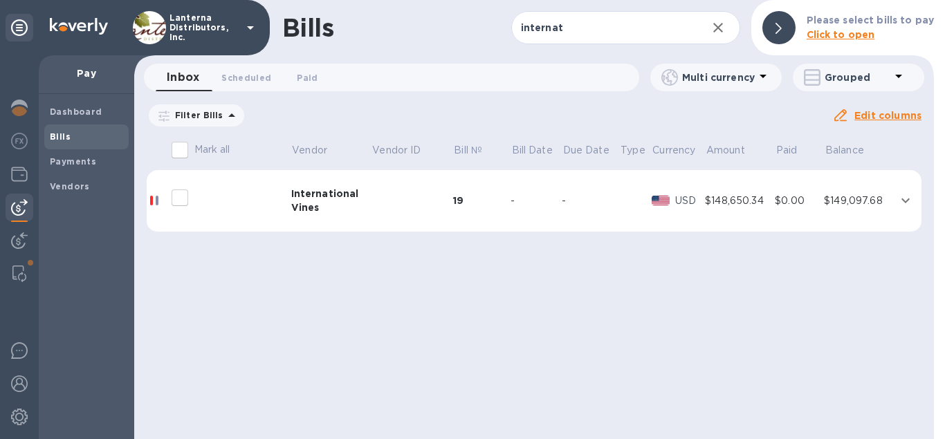
click at [836, 35] on b "Click to open" at bounding box center [840, 34] width 68 height 11
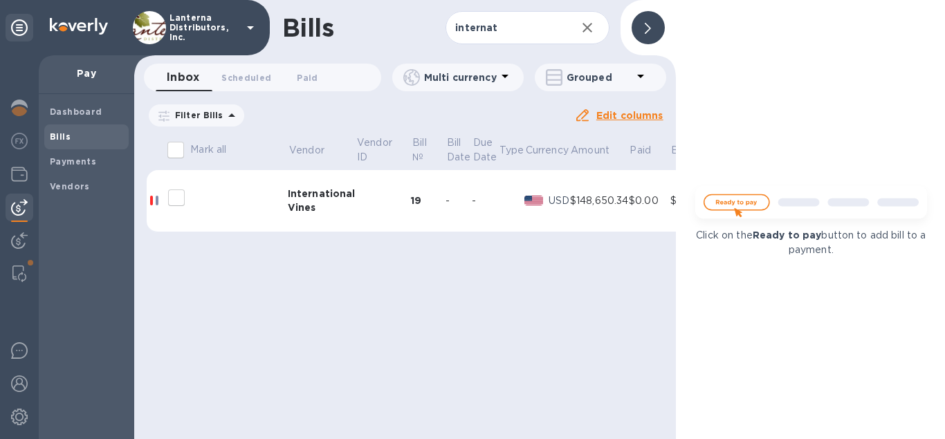
click at [659, 29] on div at bounding box center [647, 27] width 33 height 33
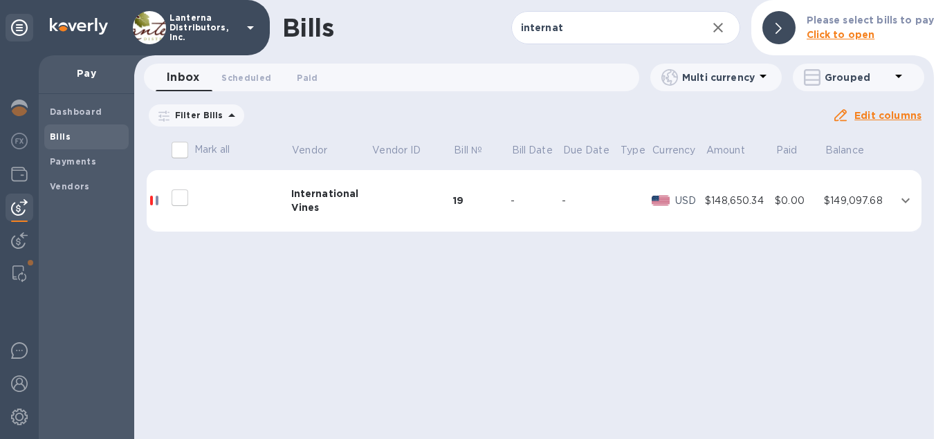
click at [353, 204] on div "Vines" at bounding box center [331, 208] width 80 height 14
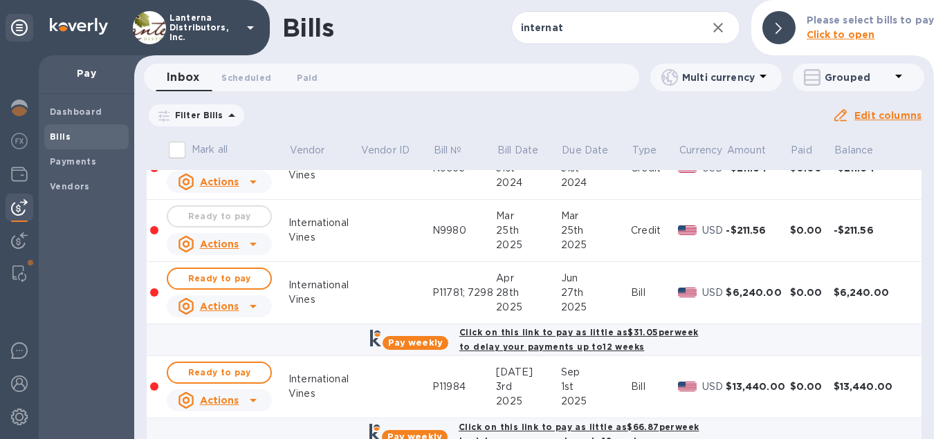
scroll to position [552, 0]
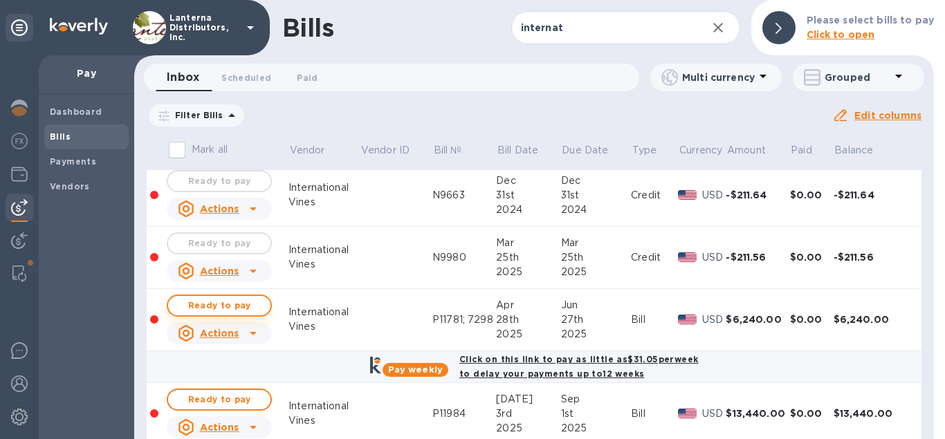
click at [207, 304] on span "Ready to pay" at bounding box center [219, 305] width 80 height 17
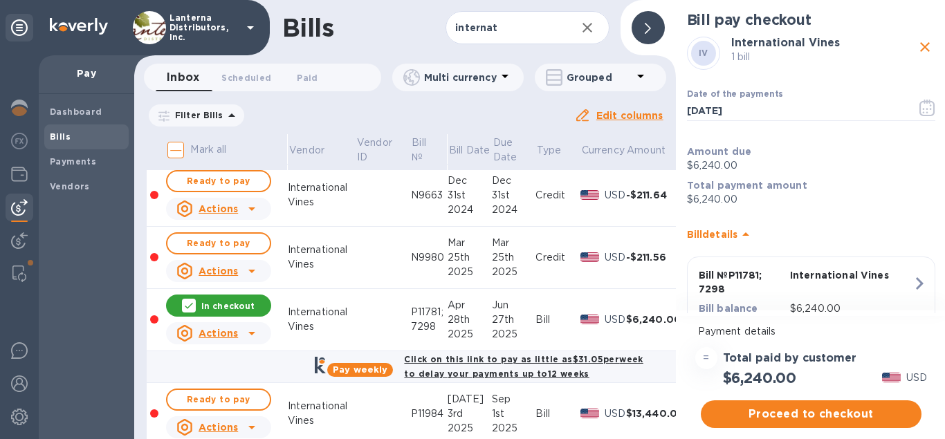
scroll to position [71, 0]
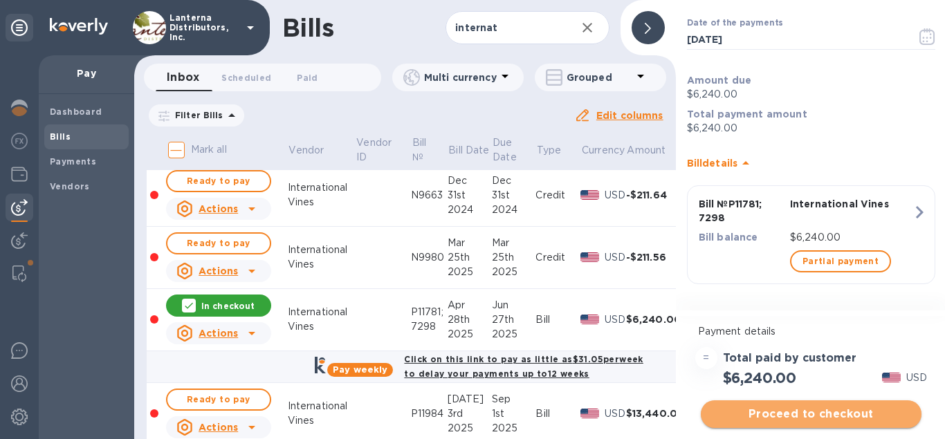
click at [825, 412] on span "Proceed to checkout" at bounding box center [811, 414] width 198 height 17
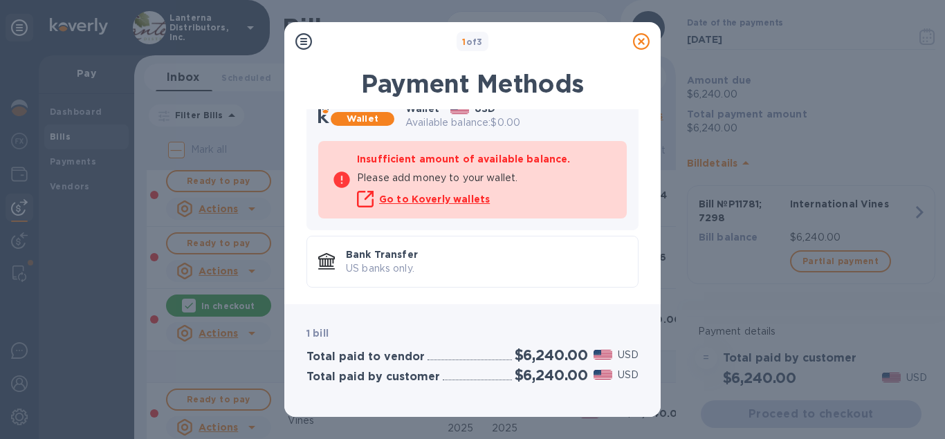
scroll to position [0, 0]
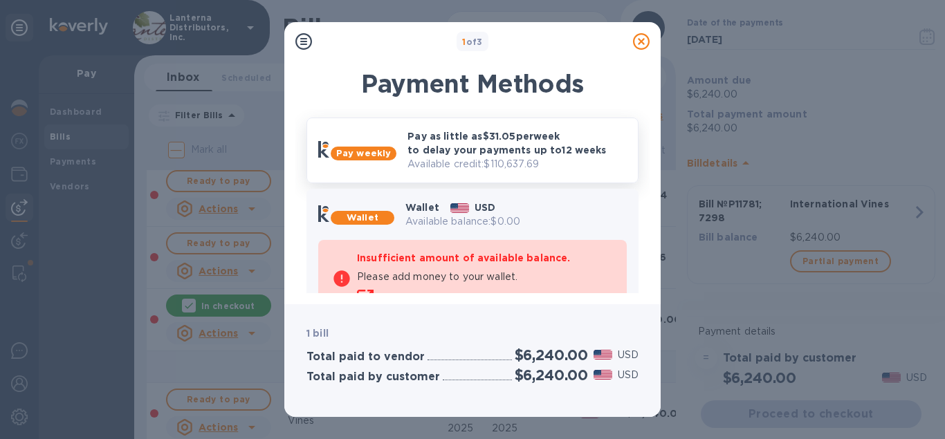
click at [469, 144] on p "Pay as little as $31.05 per week to delay your payments up to 12 weeks" at bounding box center [516, 143] width 219 height 28
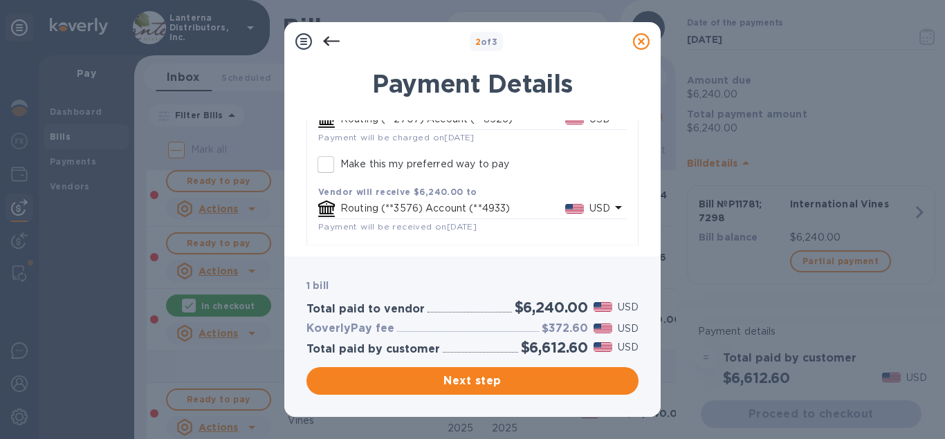
scroll to position [158, 0]
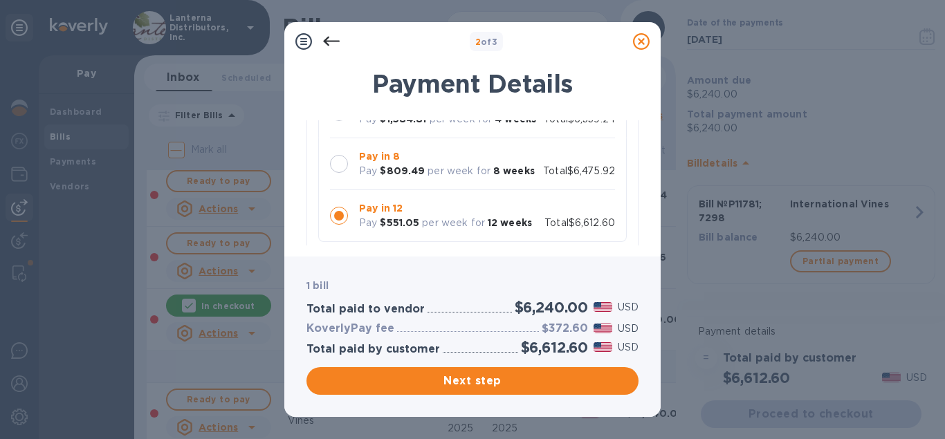
click at [340, 162] on div at bounding box center [339, 164] width 18 height 18
click at [493, 383] on span "Next step" at bounding box center [472, 381] width 310 height 17
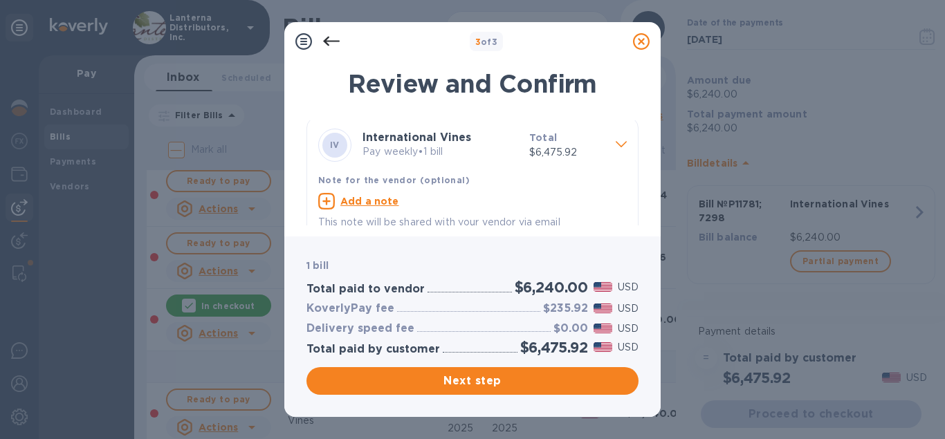
scroll to position [0, 0]
click at [331, 39] on icon at bounding box center [331, 41] width 17 height 17
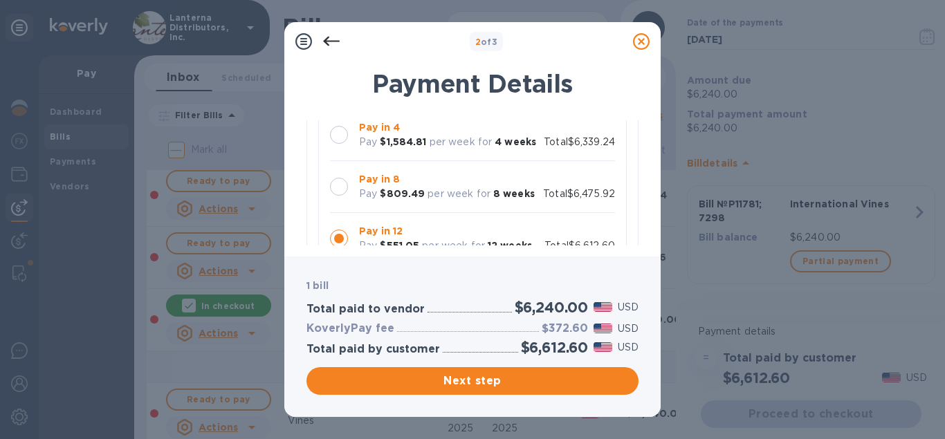
scroll to position [158, 0]
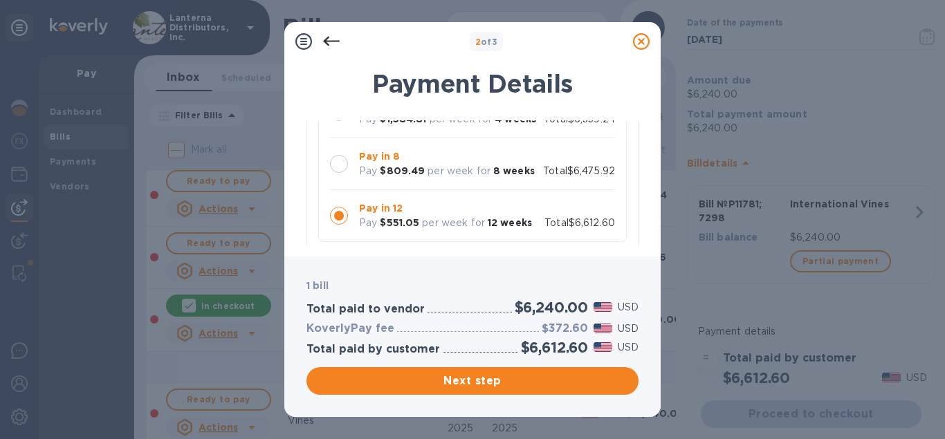
click at [340, 168] on div at bounding box center [339, 164] width 18 height 18
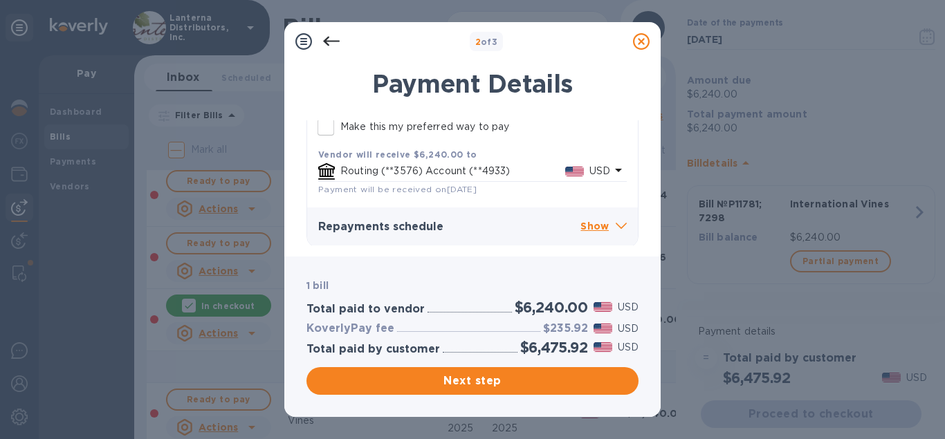
scroll to position [353, 0]
click at [508, 380] on span "Next step" at bounding box center [472, 381] width 310 height 17
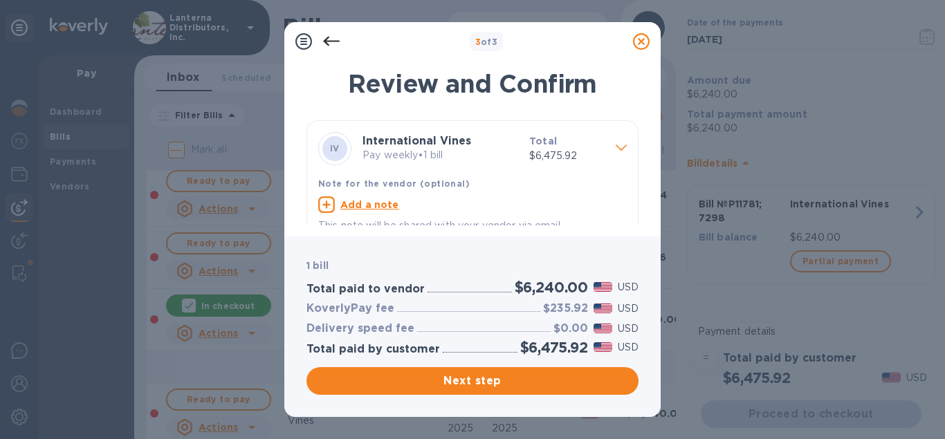
scroll to position [19, 0]
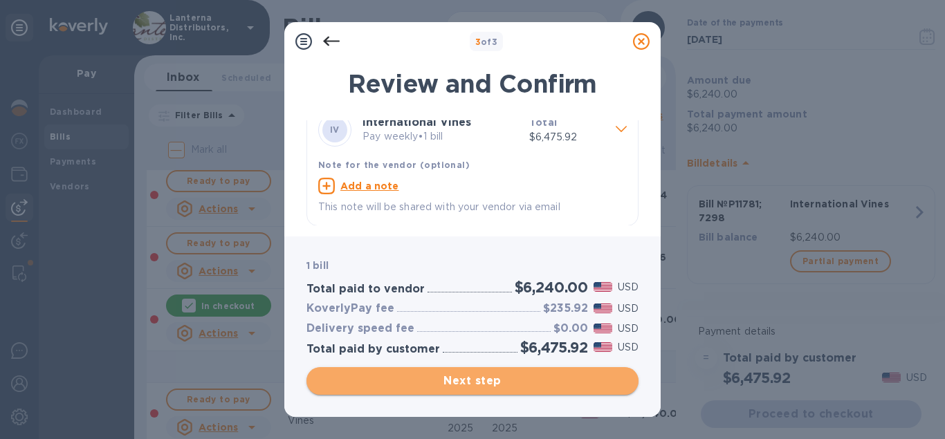
click at [513, 375] on span "Next step" at bounding box center [472, 381] width 310 height 17
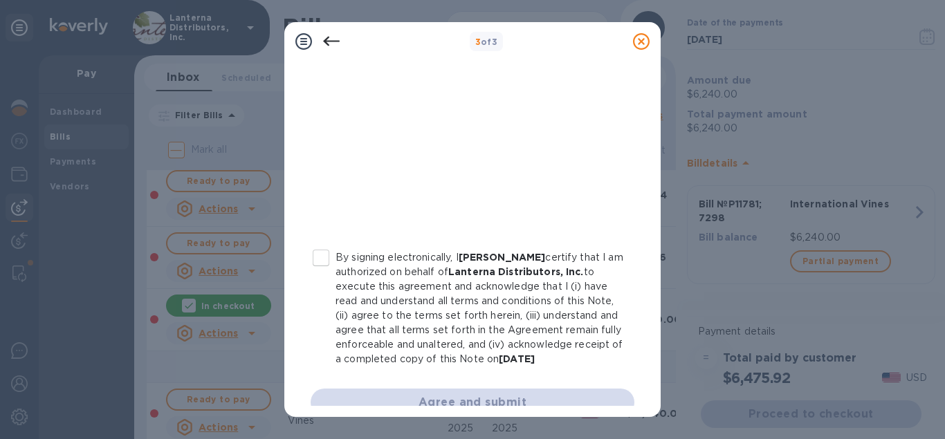
scroll to position [334, 0]
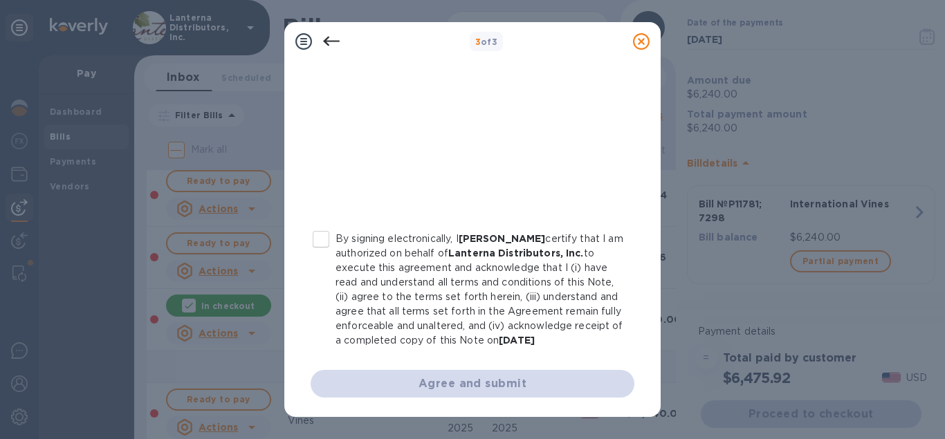
click at [315, 232] on input "By signing electronically, I [PERSON_NAME] certify that I am authorized on beha…" at bounding box center [320, 239] width 29 height 29
checkbox input "true"
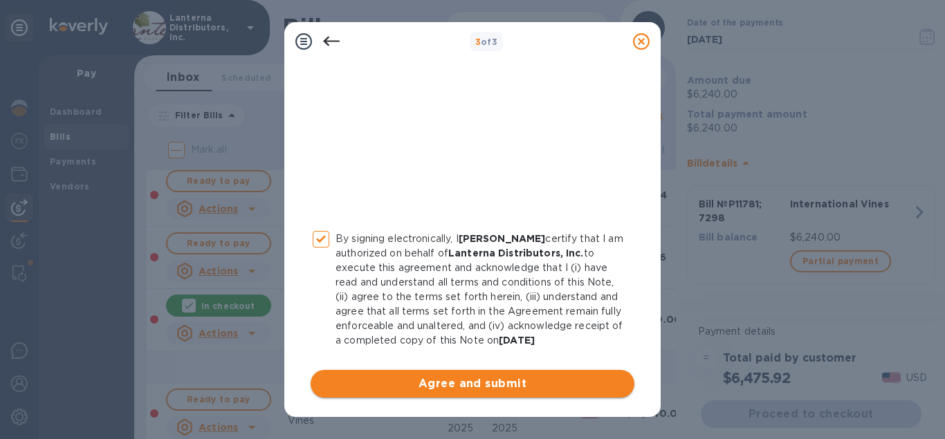
click at [450, 390] on span "Agree and submit" at bounding box center [473, 384] width 302 height 17
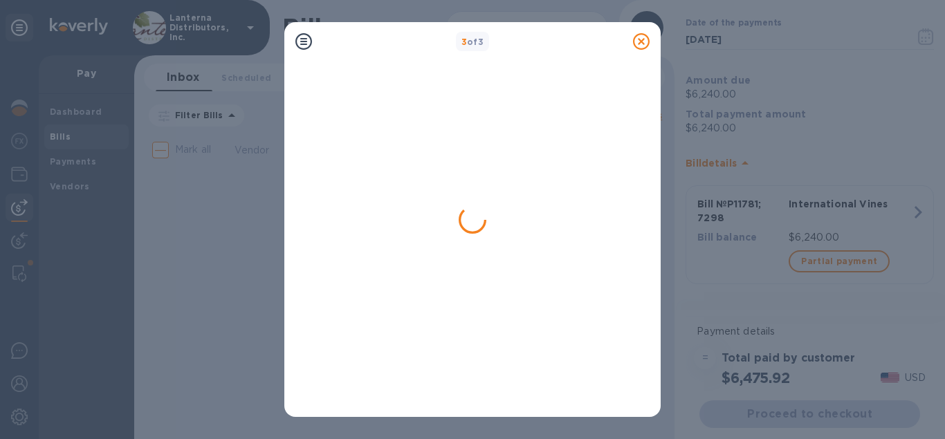
scroll to position [0, 0]
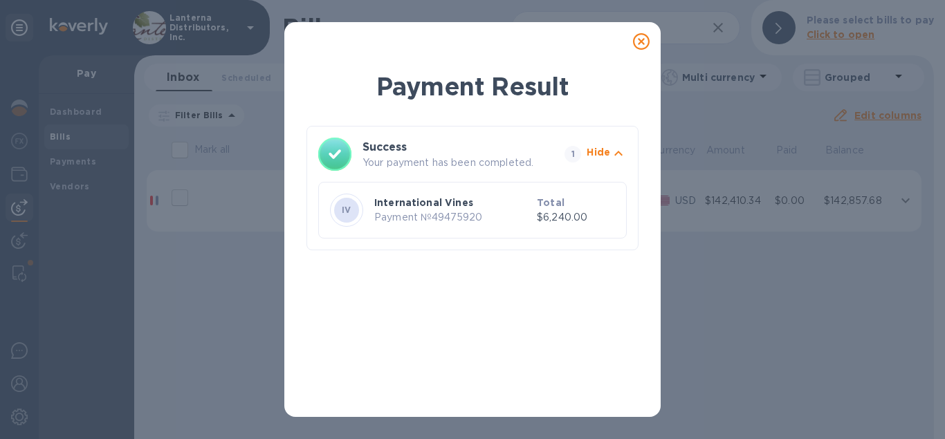
click at [643, 44] on icon at bounding box center [641, 41] width 17 height 17
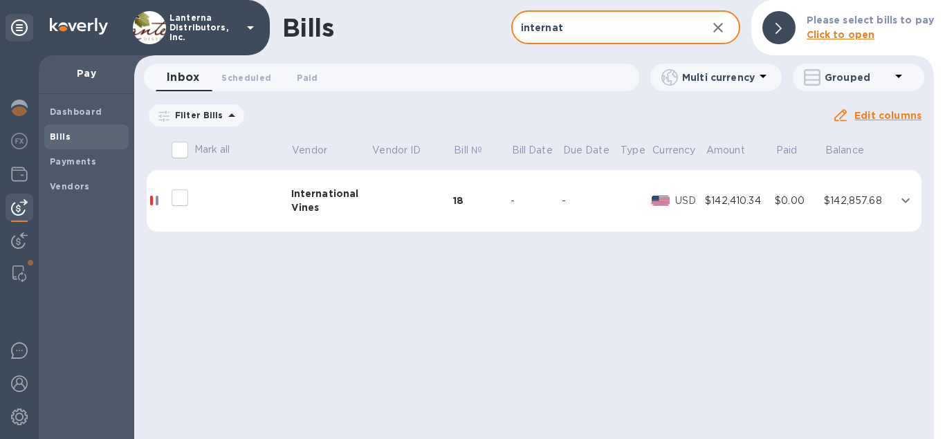
drag, startPoint x: 589, startPoint y: 30, endPoint x: 507, endPoint y: 35, distance: 81.8
click at [511, 35] on input "internat" at bounding box center [603, 28] width 185 height 34
type input "mosh"
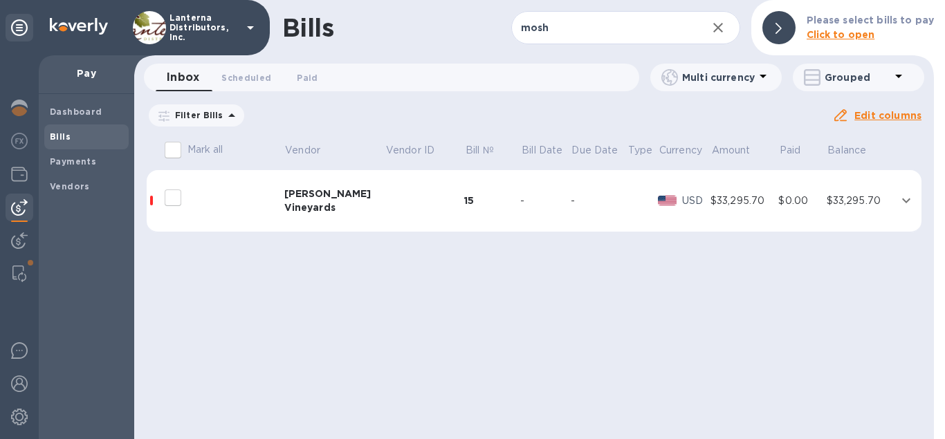
click at [385, 205] on td at bounding box center [425, 201] width 80 height 62
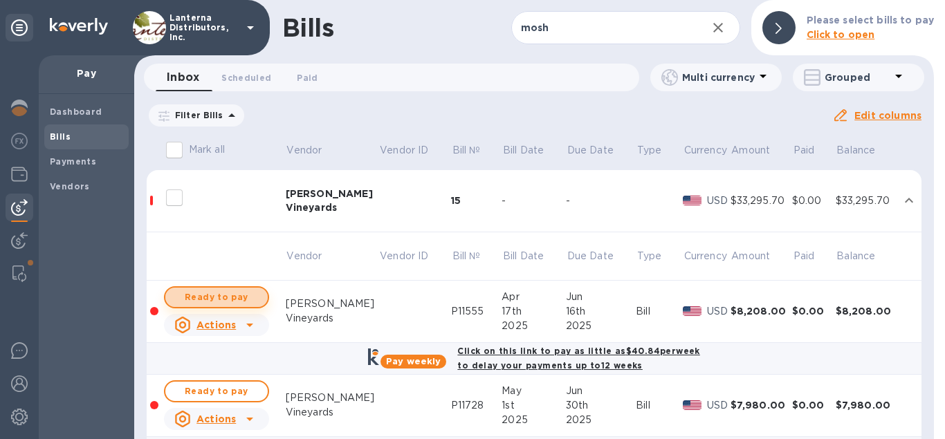
click at [222, 297] on span "Ready to pay" at bounding box center [216, 297] width 80 height 17
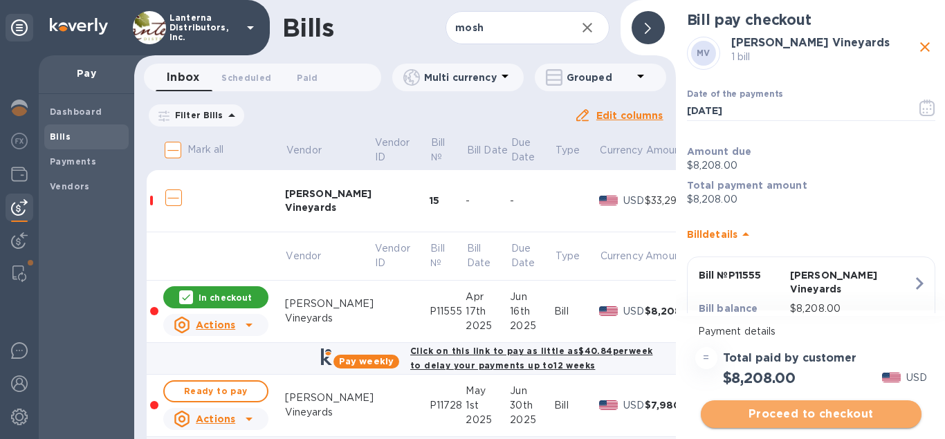
click at [788, 407] on span "Proceed to checkout" at bounding box center [811, 414] width 198 height 17
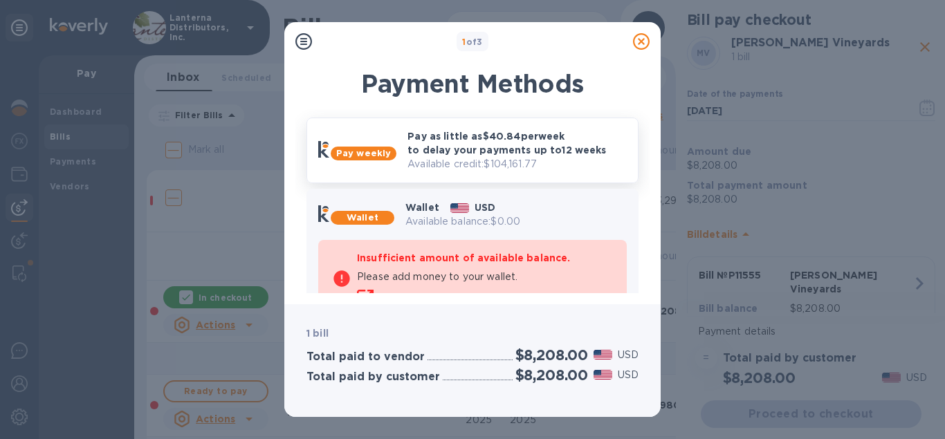
click at [417, 155] on p "Pay as little as $40.84 per week to delay your payments up to 12 weeks" at bounding box center [516, 143] width 219 height 28
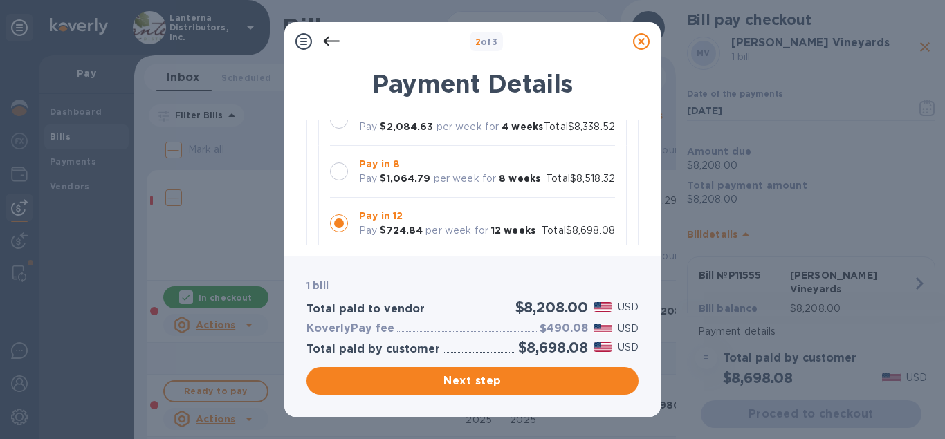
scroll to position [158, 0]
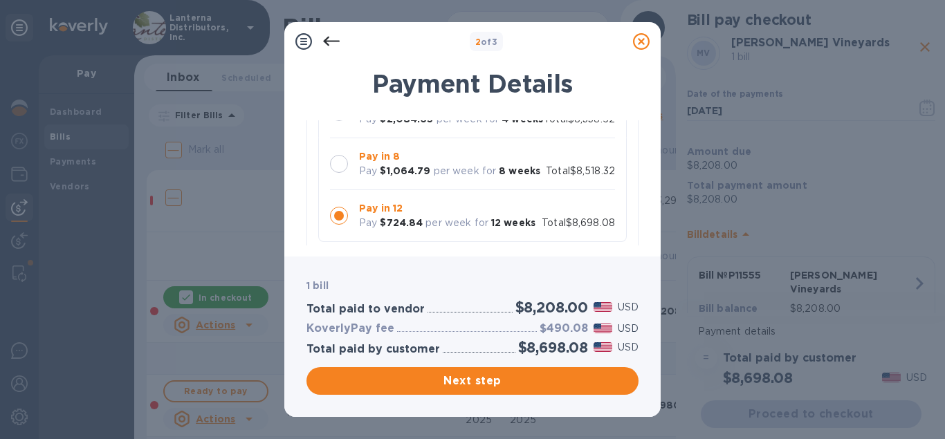
click at [333, 169] on div at bounding box center [339, 164] width 18 height 18
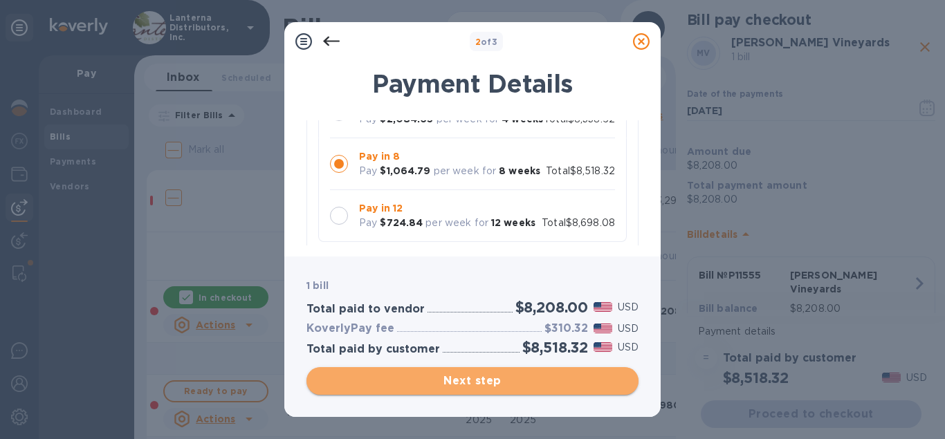
click at [456, 377] on span "Next step" at bounding box center [472, 381] width 310 height 17
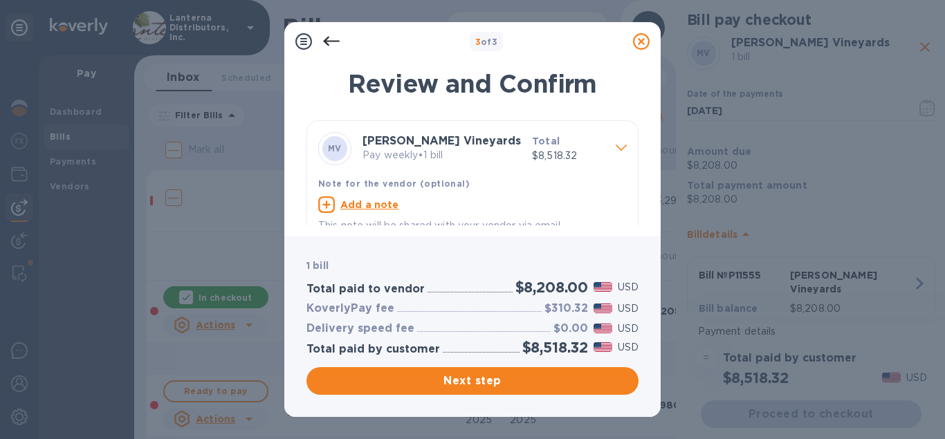
click at [330, 46] on icon at bounding box center [331, 41] width 17 height 17
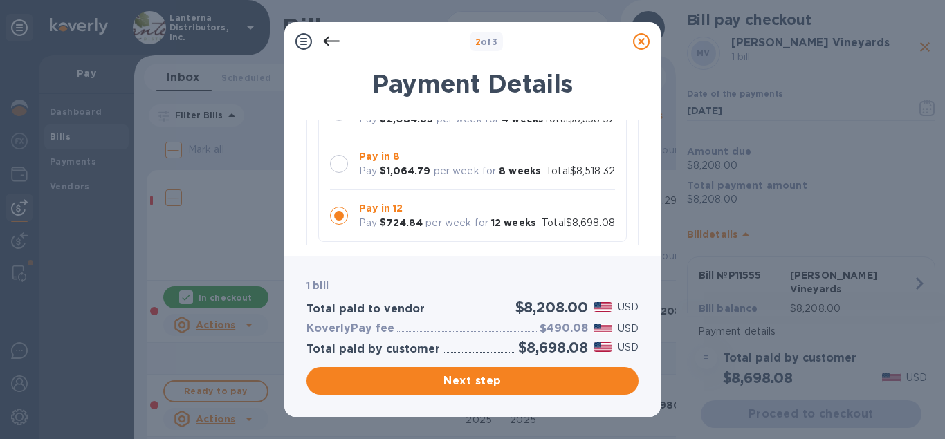
click at [341, 168] on div at bounding box center [339, 164] width 18 height 18
click at [505, 377] on span "Next step" at bounding box center [472, 381] width 310 height 17
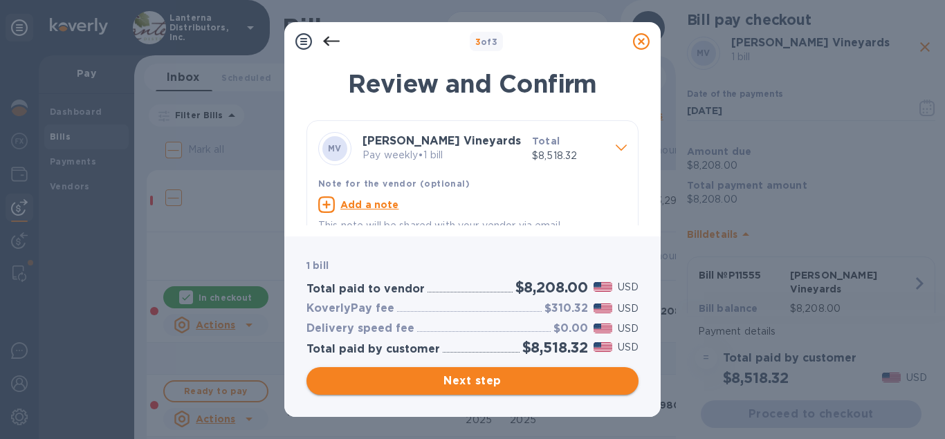
click at [505, 377] on span "Next step" at bounding box center [472, 381] width 310 height 17
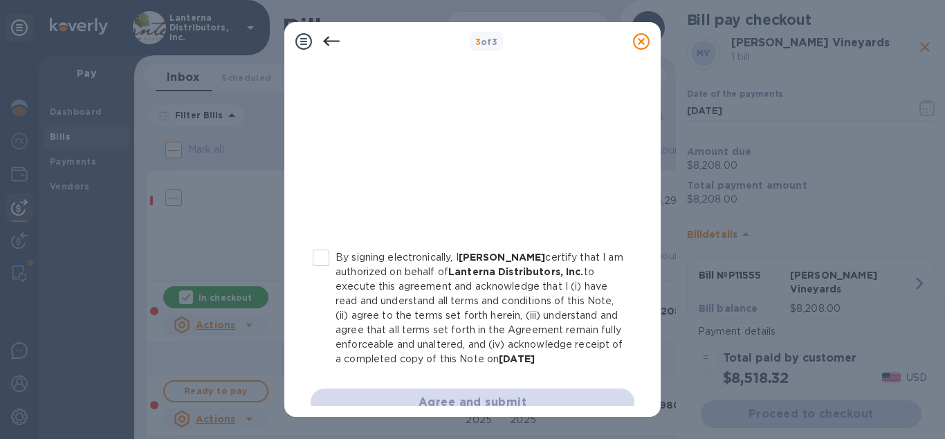
scroll to position [334, 0]
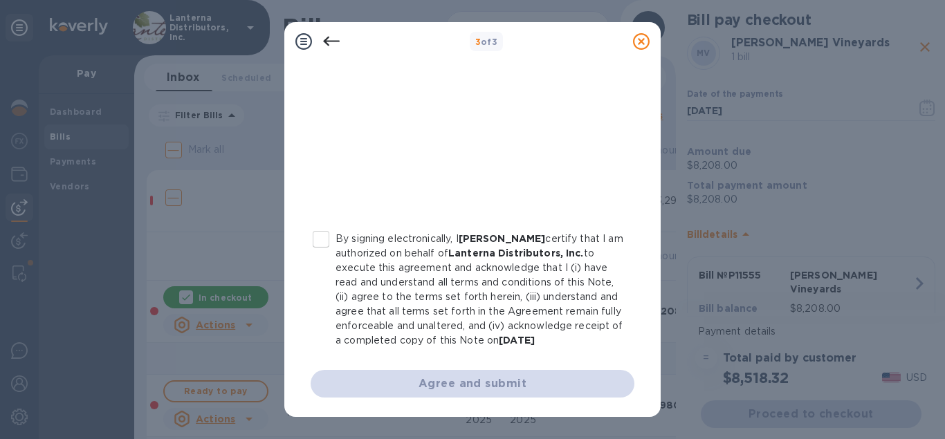
click at [324, 237] on input "By signing electronically, I [PERSON_NAME] certify that I am authorized on beha…" at bounding box center [320, 239] width 29 height 29
checkbox input "true"
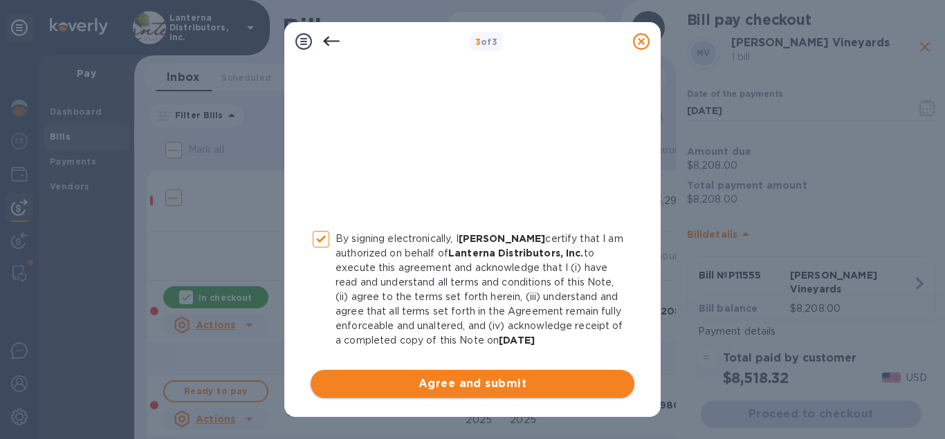
click at [429, 385] on span "Agree and submit" at bounding box center [473, 384] width 302 height 17
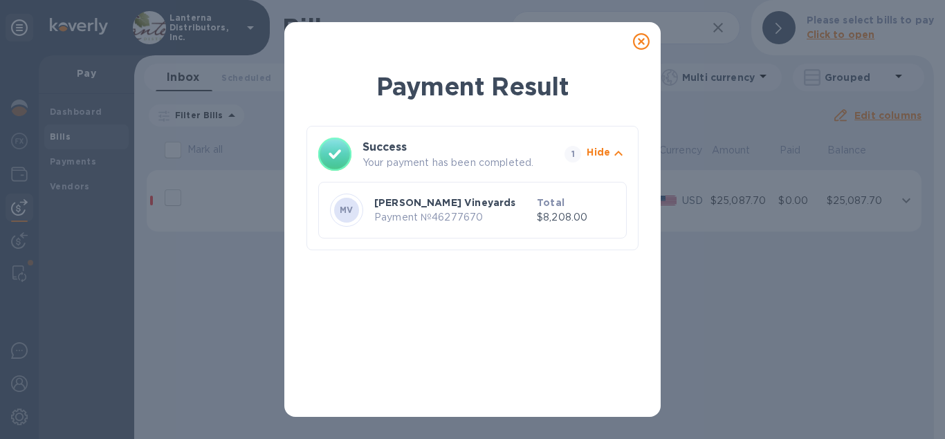
click at [642, 44] on icon at bounding box center [641, 41] width 17 height 17
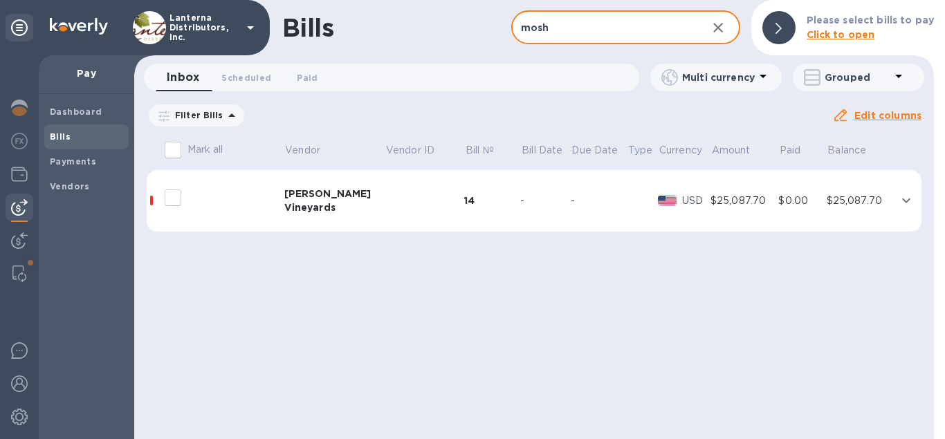
drag, startPoint x: 561, startPoint y: 34, endPoint x: 510, endPoint y: 30, distance: 51.3
click at [511, 30] on input "mosh" at bounding box center [603, 28] width 185 height 34
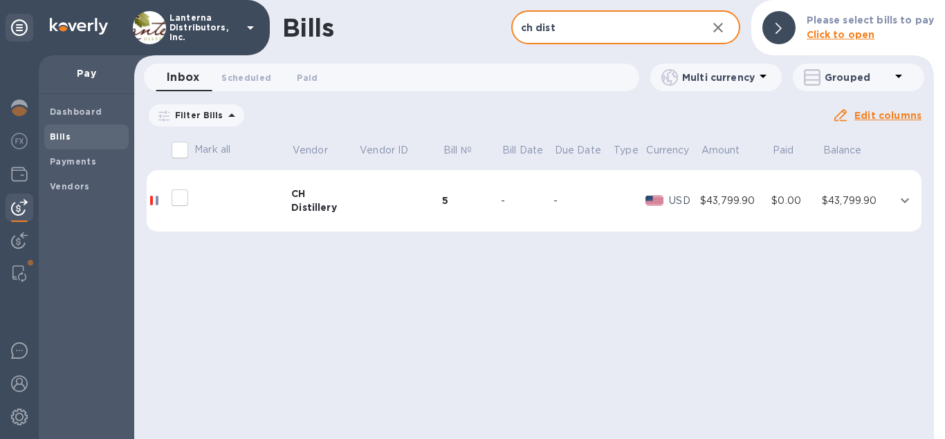
type input "ch dist"
click at [348, 201] on div "Bills ch dist ​ Add bill Please select bills to pay Click to open Inbox 0 Sched…" at bounding box center [534, 219] width 800 height 439
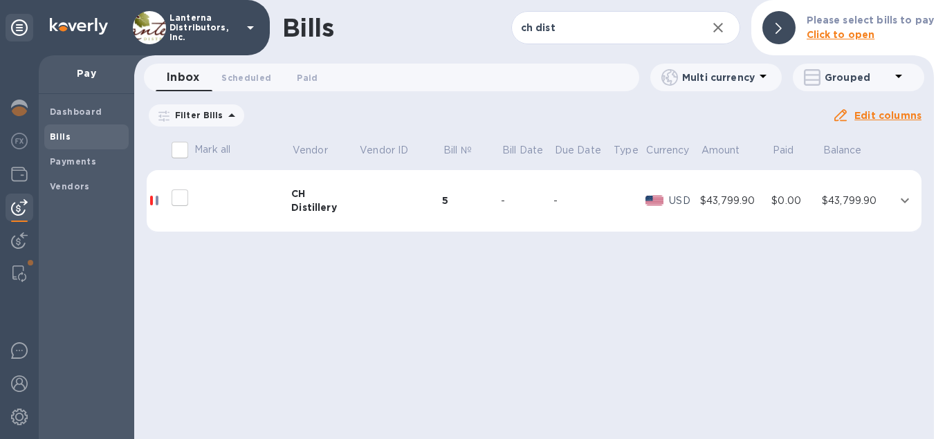
click at [398, 201] on td at bounding box center [400, 201] width 84 height 62
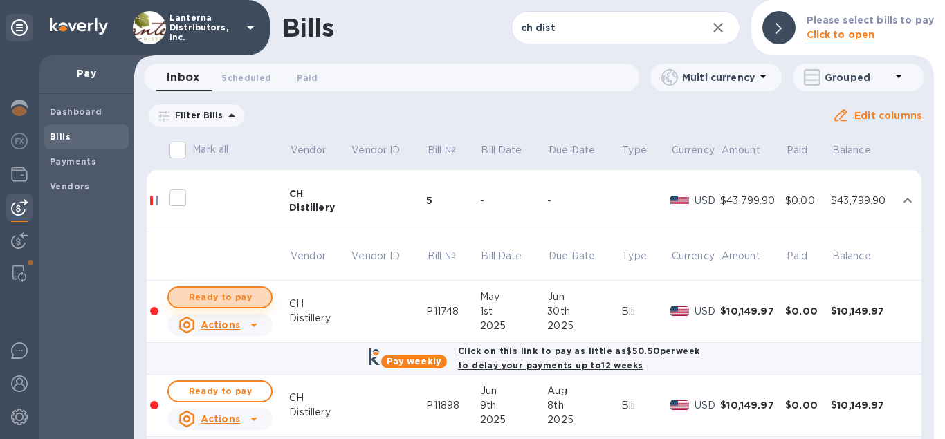
click at [245, 295] on span "Ready to pay" at bounding box center [220, 297] width 80 height 17
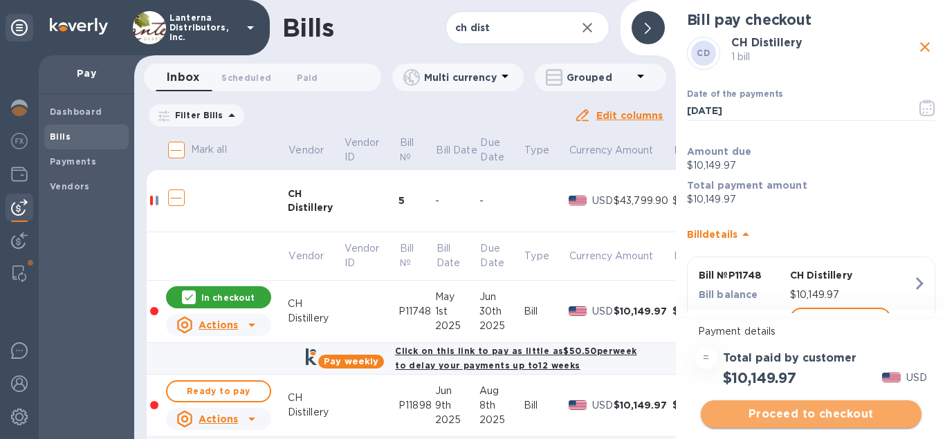
click at [796, 415] on span "Proceed to checkout" at bounding box center [811, 414] width 198 height 17
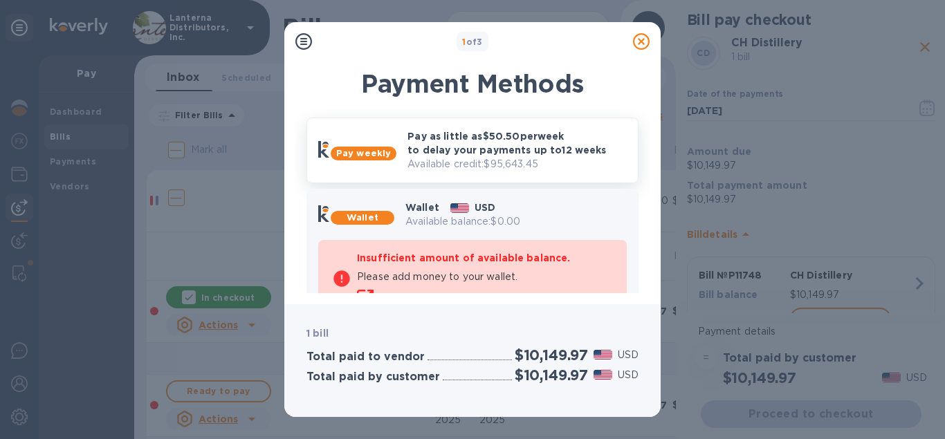
click at [429, 142] on p "Pay as little as $50.50 per week to delay your payments up to 12 weeks" at bounding box center [516, 143] width 219 height 28
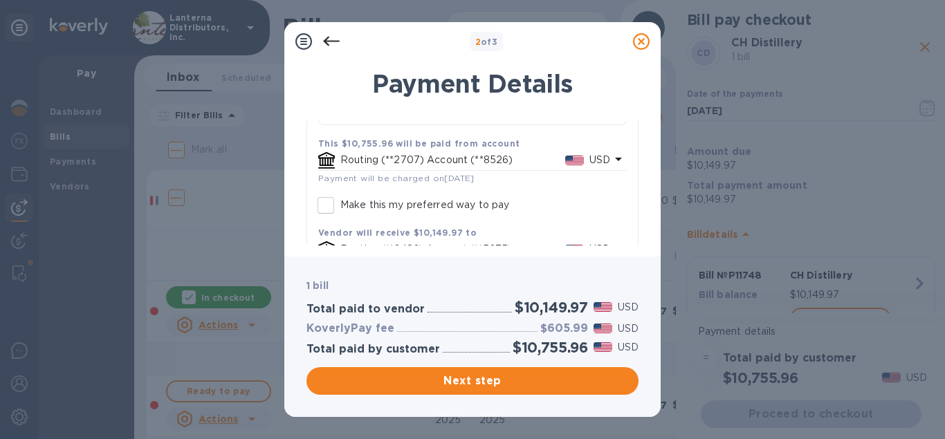
scroll to position [196, 0]
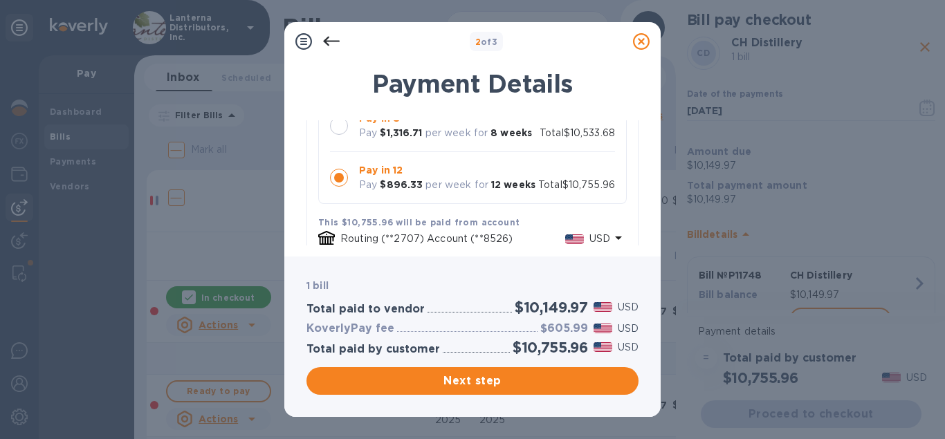
click at [342, 129] on div at bounding box center [339, 126] width 18 height 18
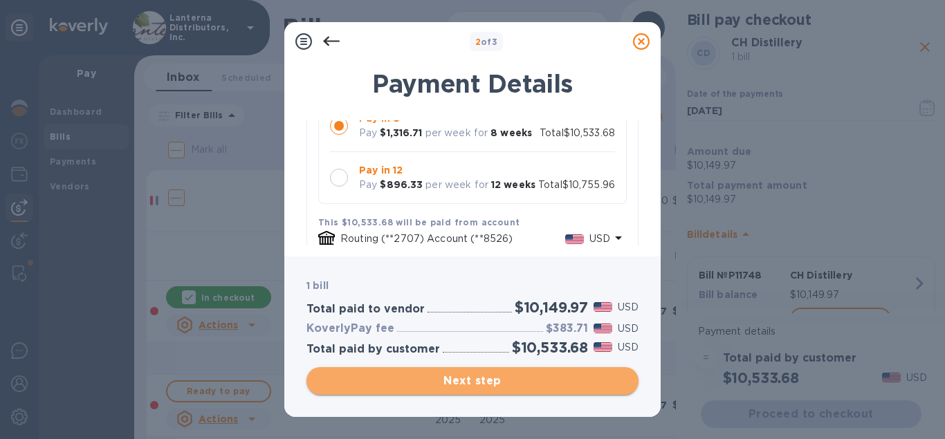
click at [508, 376] on span "Next step" at bounding box center [472, 381] width 310 height 17
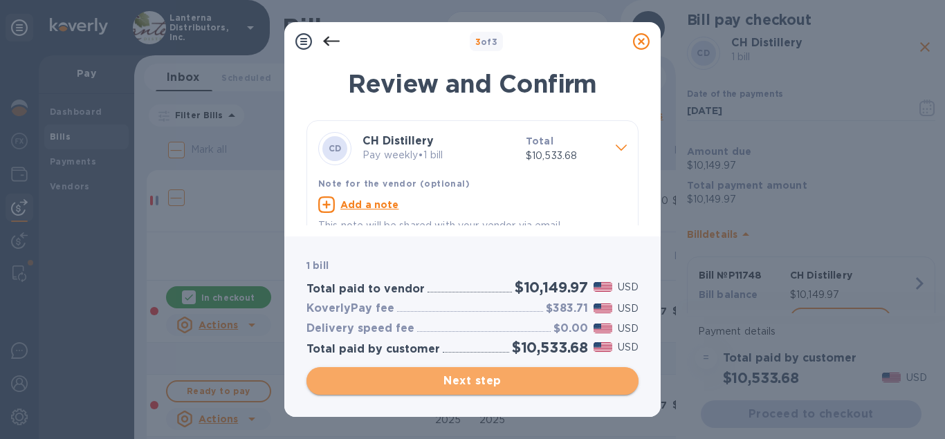
click at [508, 376] on span "Next step" at bounding box center [472, 381] width 310 height 17
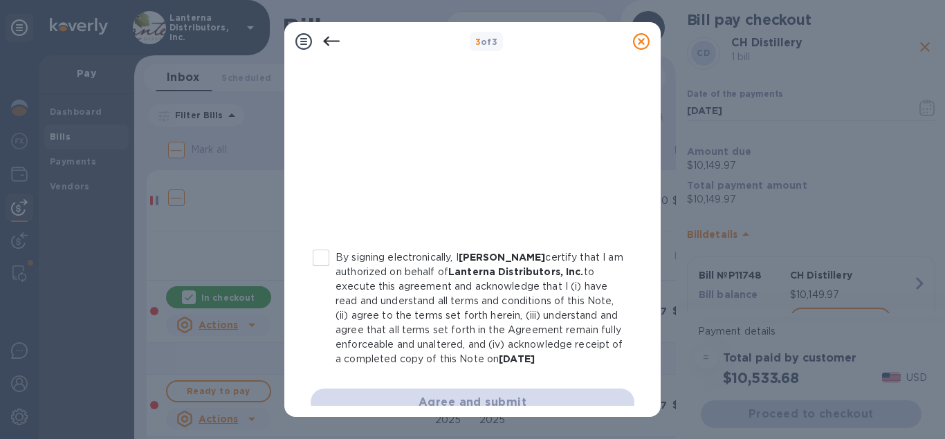
scroll to position [334, 0]
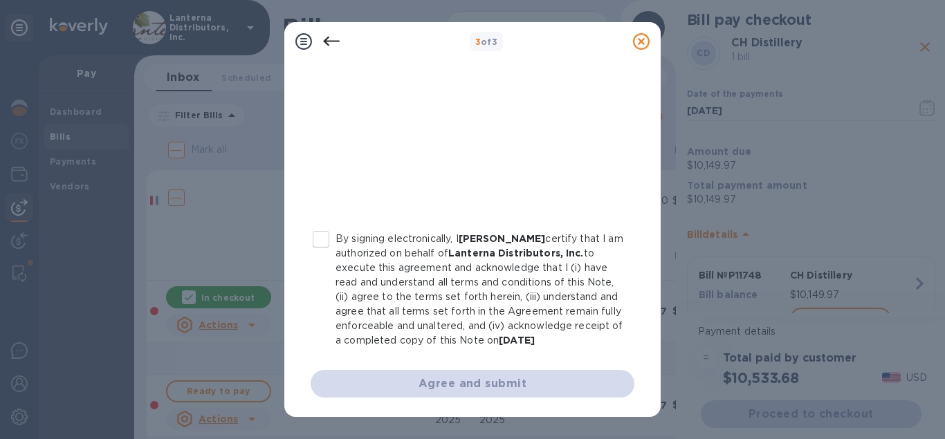
click at [324, 239] on input "By signing electronically, I [PERSON_NAME] certify that I am authorized on beha…" at bounding box center [320, 239] width 29 height 29
checkbox input "true"
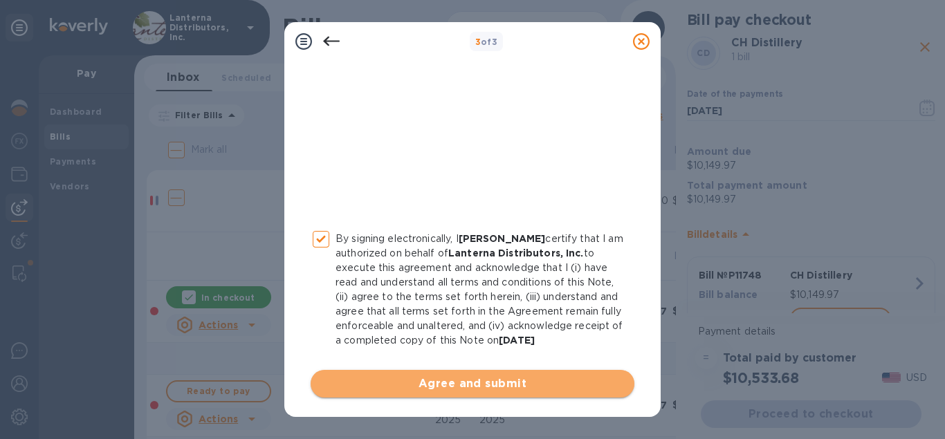
click at [458, 376] on span "Agree and submit" at bounding box center [473, 384] width 302 height 17
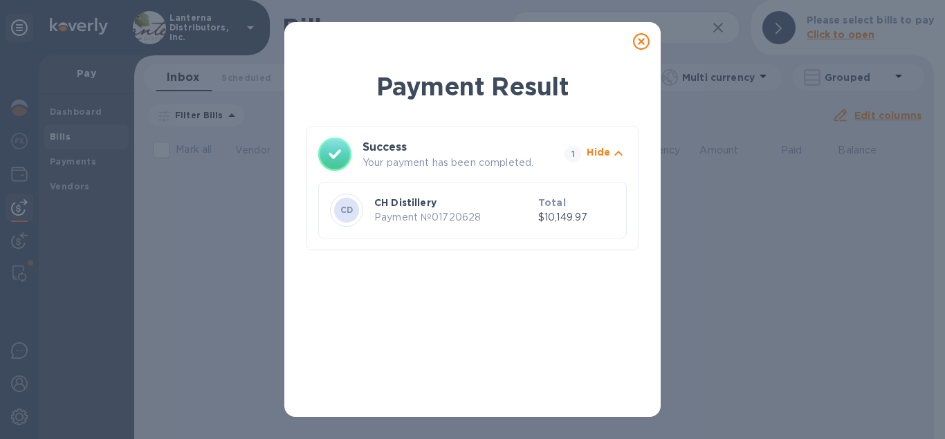
click at [638, 41] on icon at bounding box center [641, 41] width 17 height 17
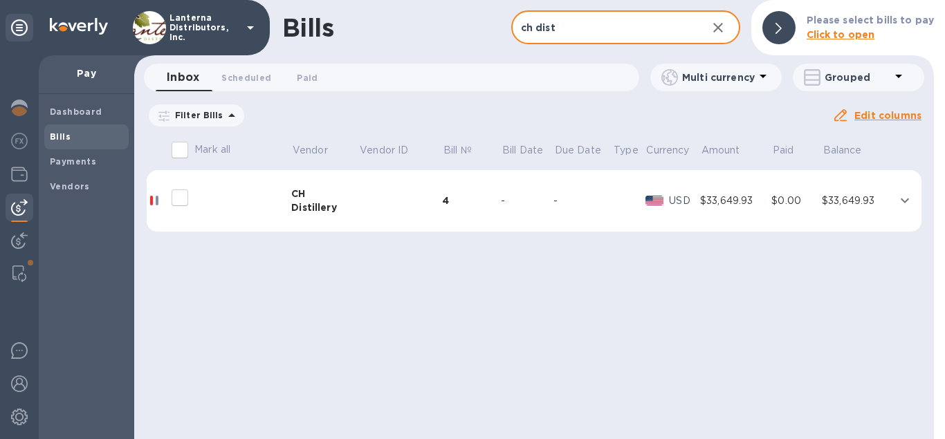
drag, startPoint x: 577, startPoint y: 35, endPoint x: 494, endPoint y: 36, distance: 83.7
click at [511, 36] on input "ch dist" at bounding box center [603, 28] width 185 height 34
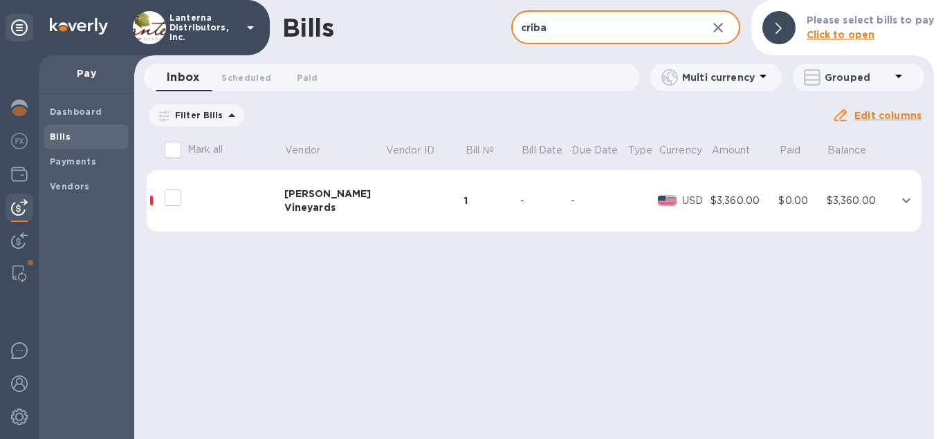
type input "criba"
click at [385, 196] on td at bounding box center [425, 201] width 80 height 62
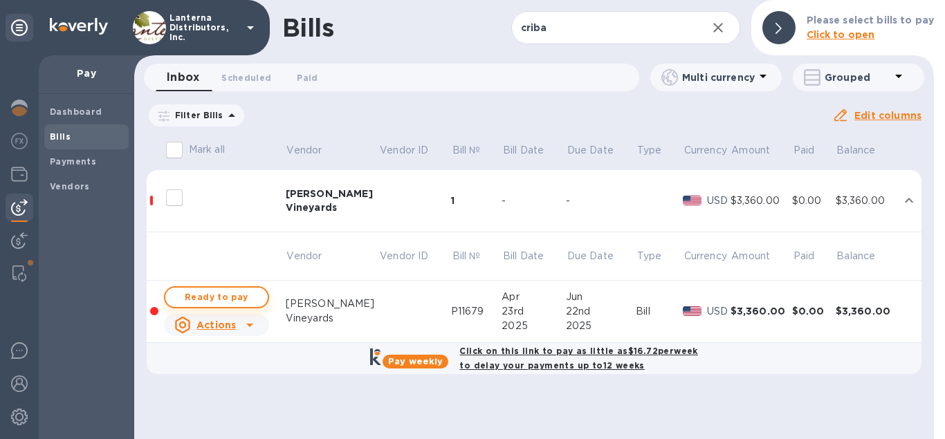
click at [221, 302] on span "Ready to pay" at bounding box center [216, 297] width 80 height 17
checkbox input "true"
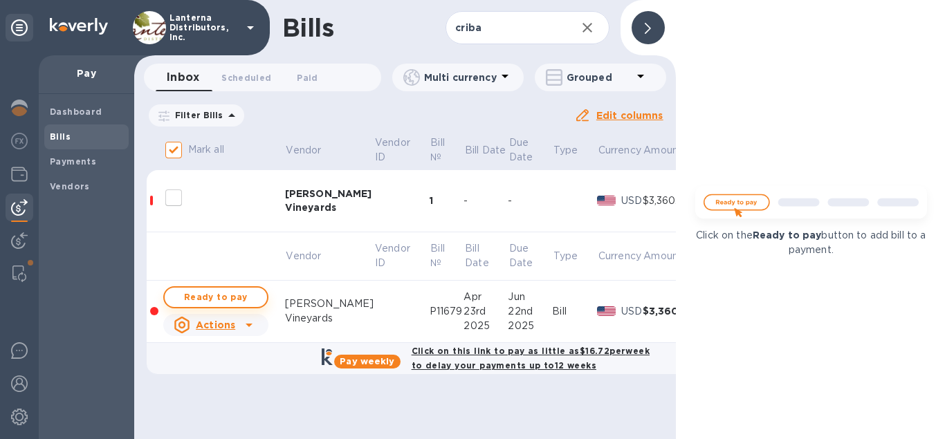
checkbox input "true"
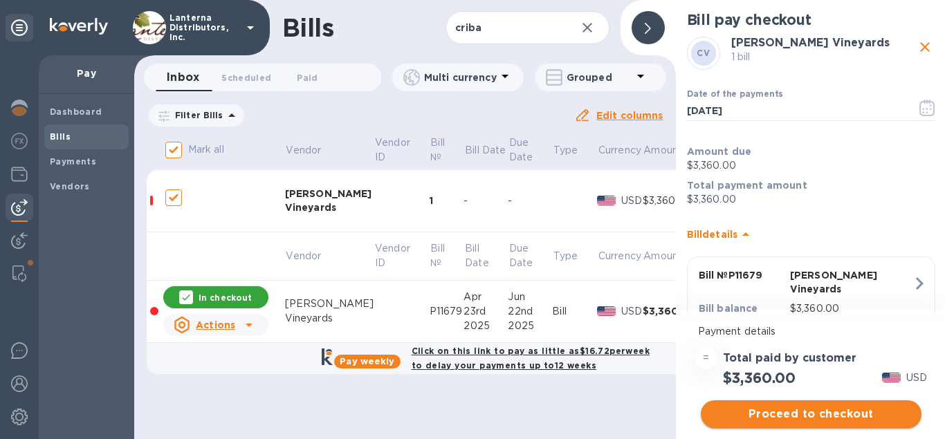
click at [817, 414] on span "Proceed to checkout" at bounding box center [811, 414] width 198 height 17
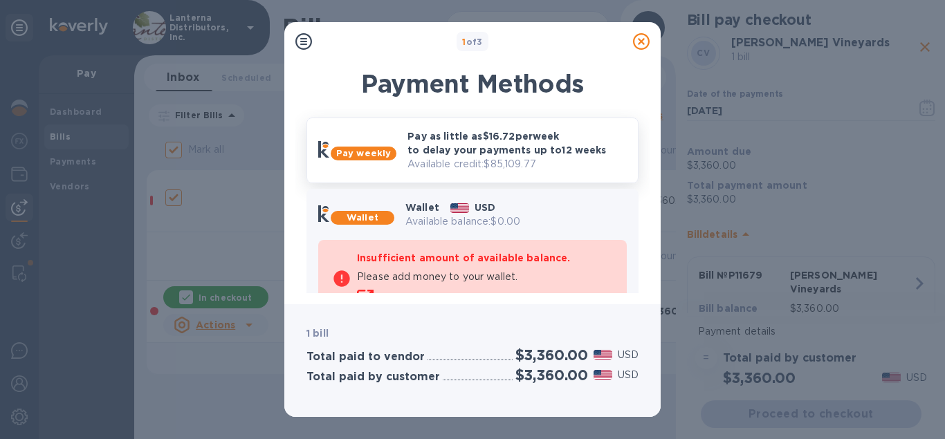
click at [483, 143] on p "Pay as little as $16.72 per week to delay your payments up to 12 weeks" at bounding box center [516, 143] width 219 height 28
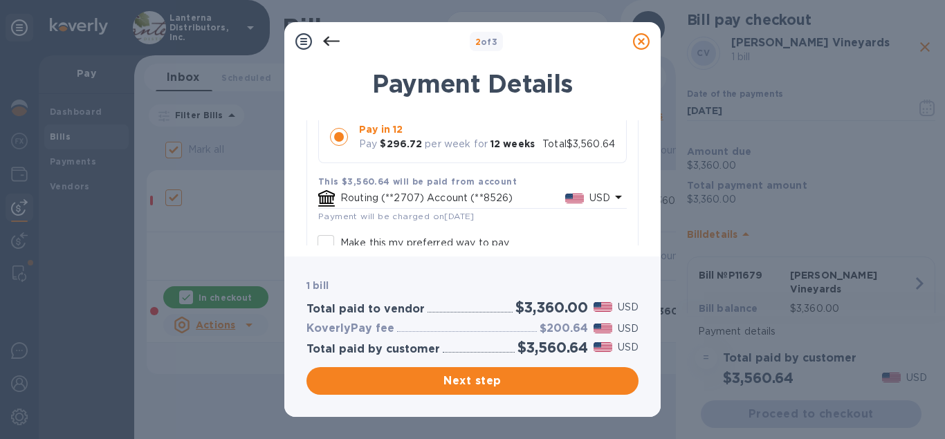
scroll to position [158, 0]
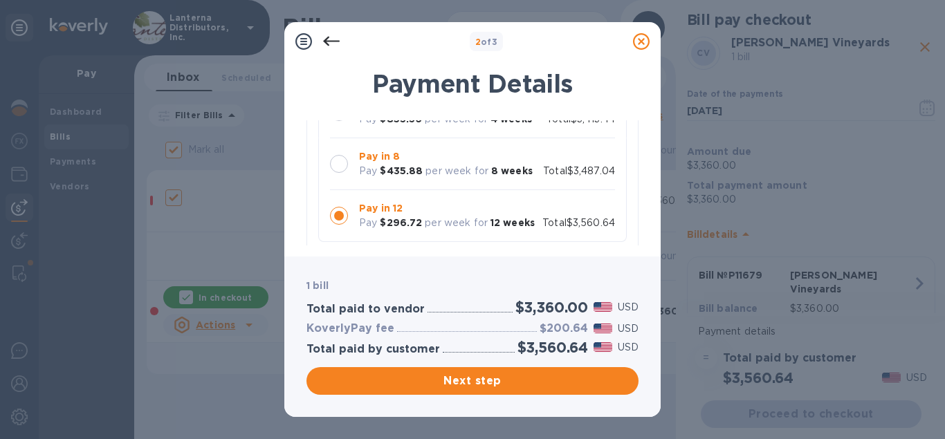
click at [335, 162] on div at bounding box center [339, 164] width 18 height 18
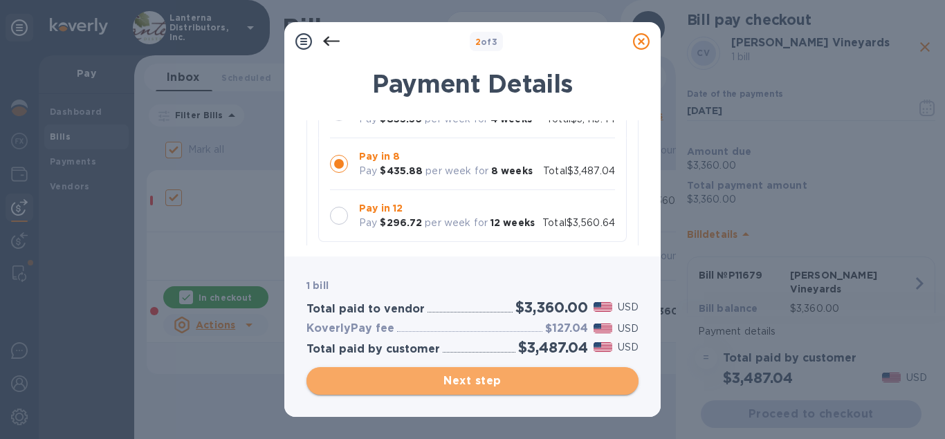
click at [488, 389] on button "Next step" at bounding box center [472, 381] width 332 height 28
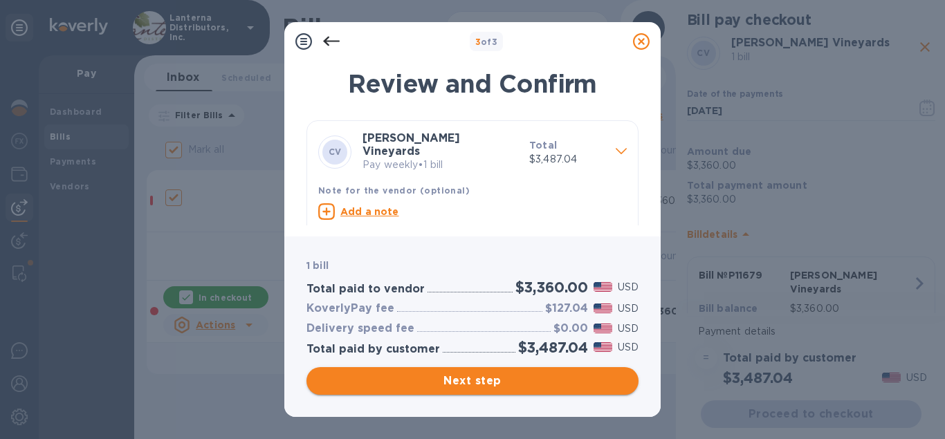
click at [487, 387] on span "Next step" at bounding box center [472, 381] width 310 height 17
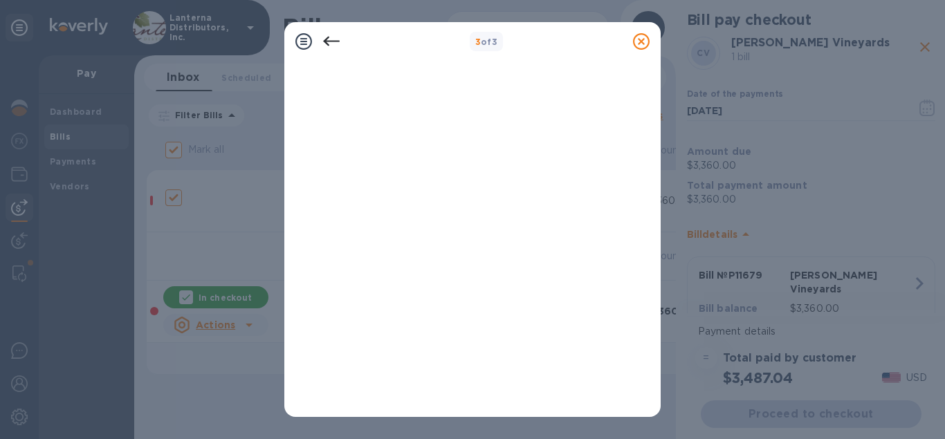
scroll to position [334, 0]
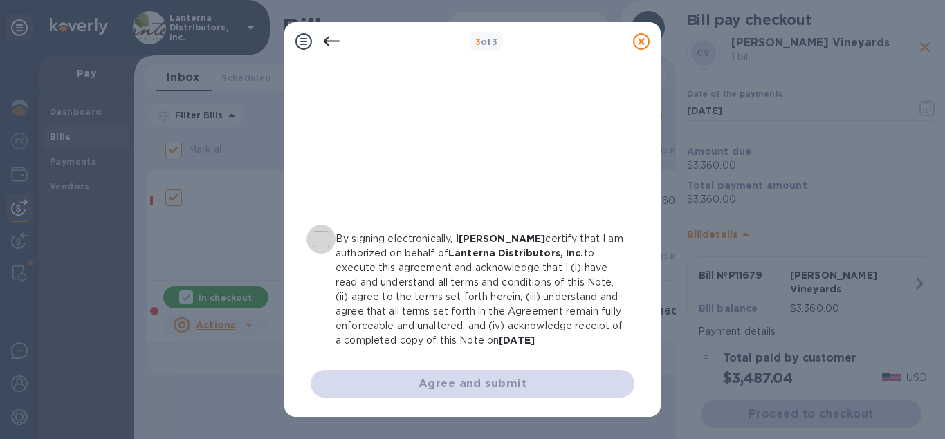
click at [329, 244] on input "By signing electronically, I [PERSON_NAME] certify that I am authorized on beha…" at bounding box center [320, 239] width 29 height 29
checkbox input "true"
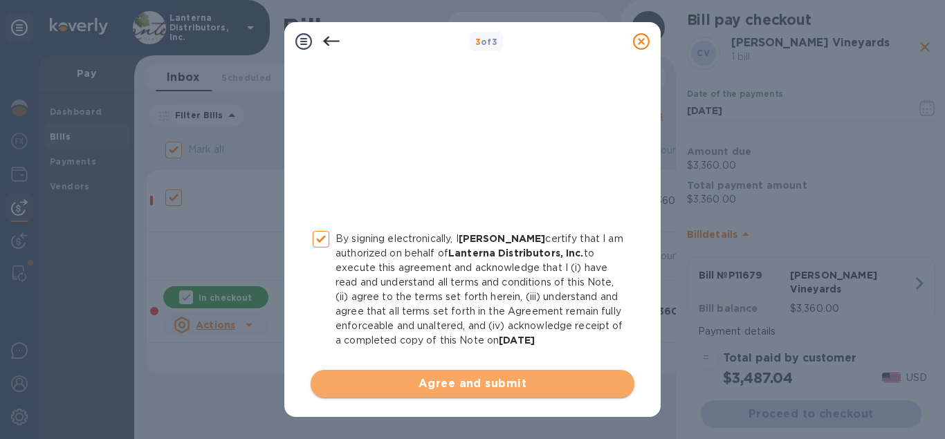
click at [424, 385] on span "Agree and submit" at bounding box center [473, 384] width 302 height 17
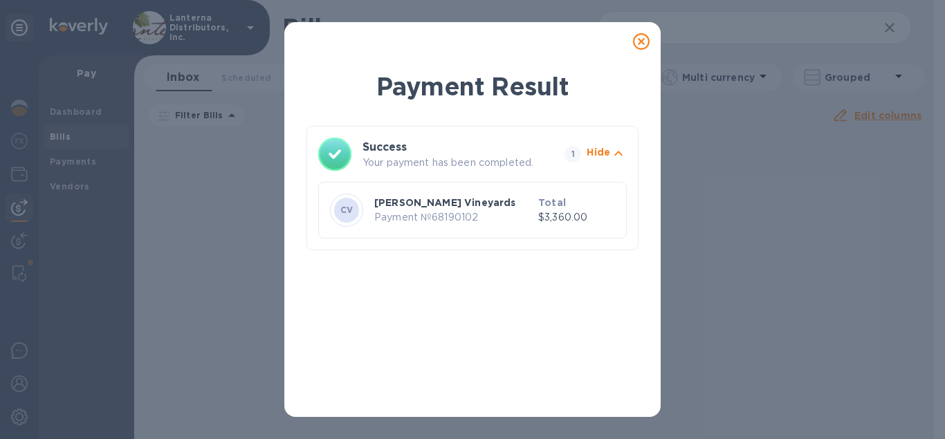
click at [644, 44] on icon at bounding box center [641, 41] width 17 height 17
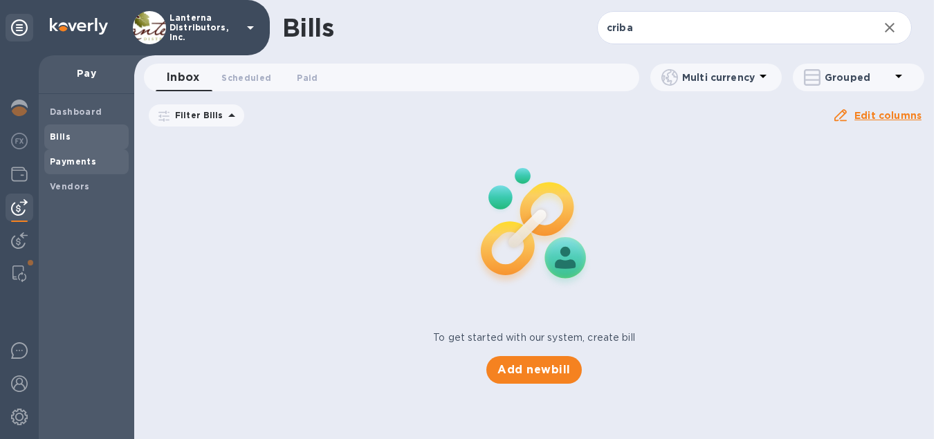
click at [83, 166] on b "Payments" at bounding box center [73, 161] width 46 height 10
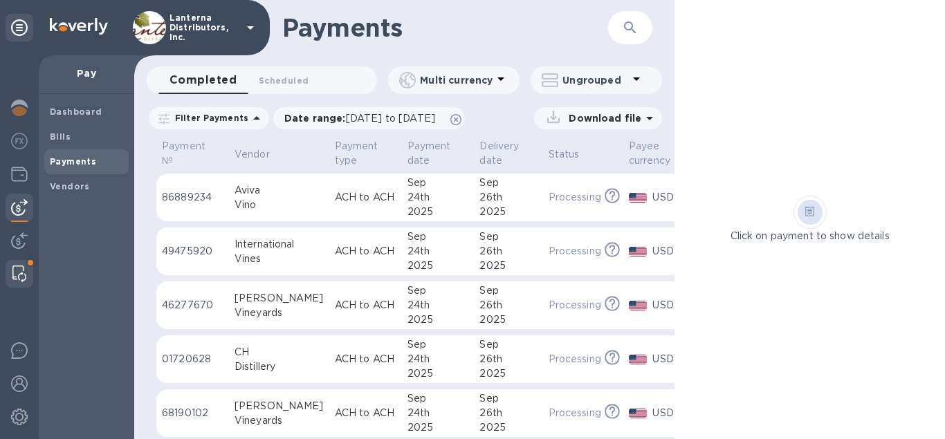
click at [20, 277] on img at bounding box center [19, 274] width 14 height 17
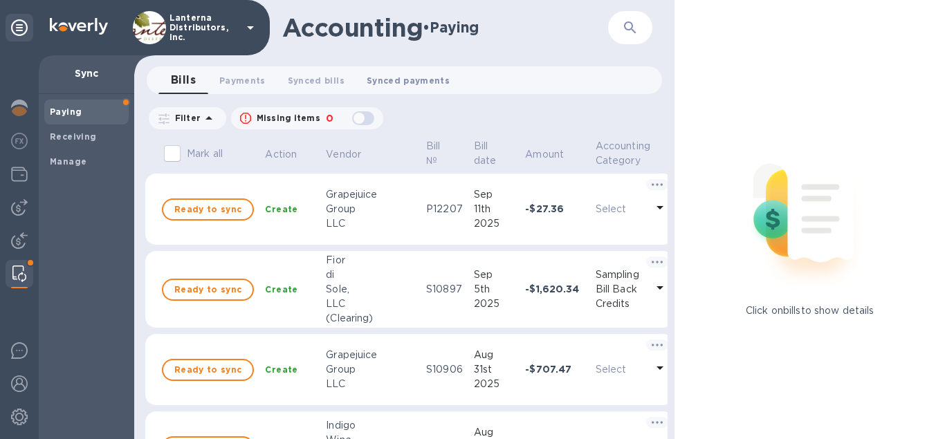
click at [418, 80] on span "Synced payments 0" at bounding box center [408, 80] width 83 height 15
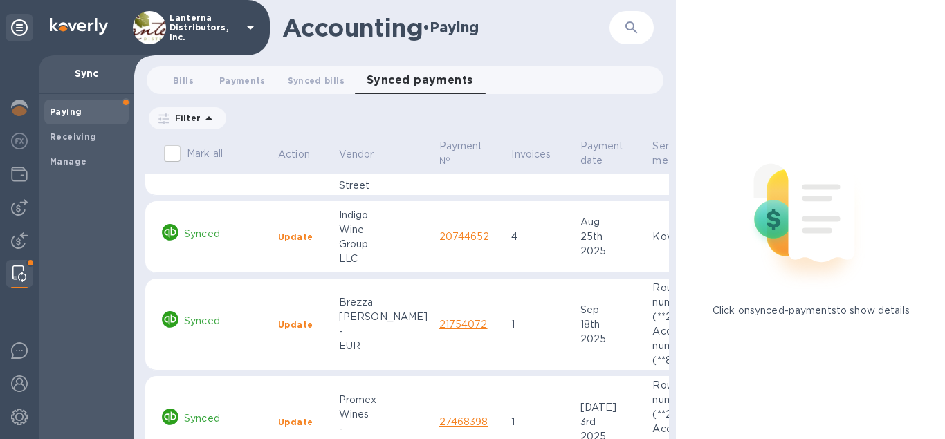
scroll to position [79, 0]
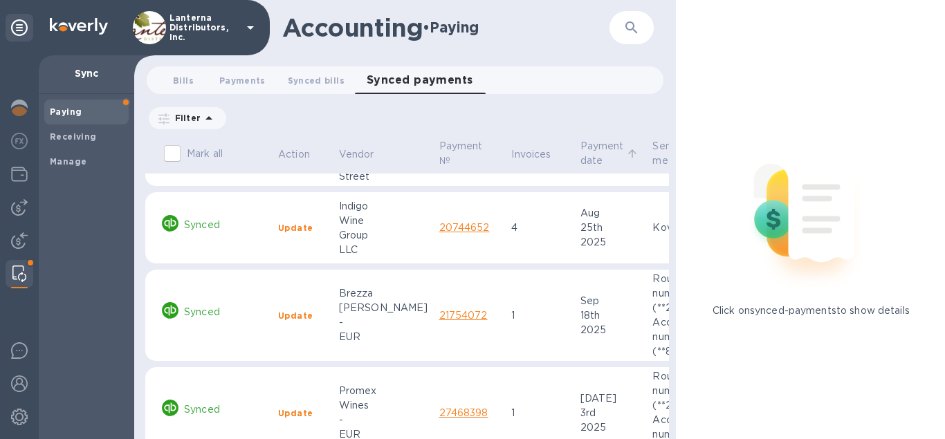
click at [580, 150] on p "Payment date" at bounding box center [602, 153] width 44 height 29
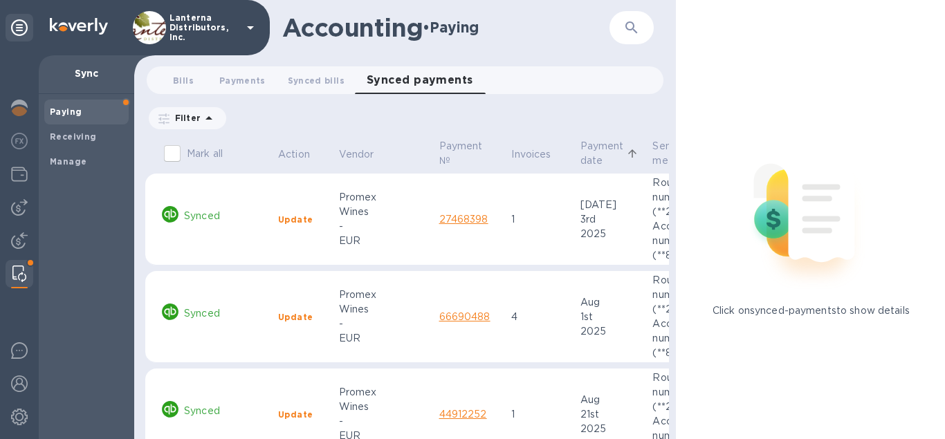
click at [580, 152] on p "Payment date" at bounding box center [602, 153] width 44 height 29
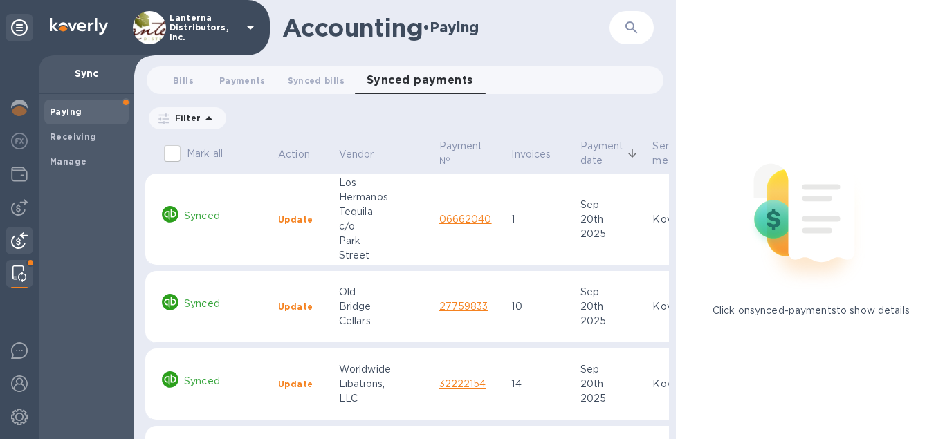
click at [21, 243] on img at bounding box center [19, 240] width 17 height 17
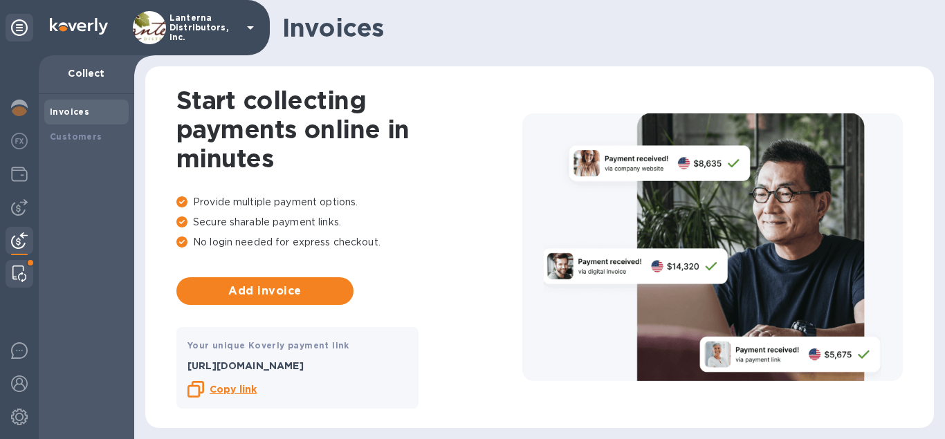
click at [19, 278] on img at bounding box center [19, 274] width 14 height 17
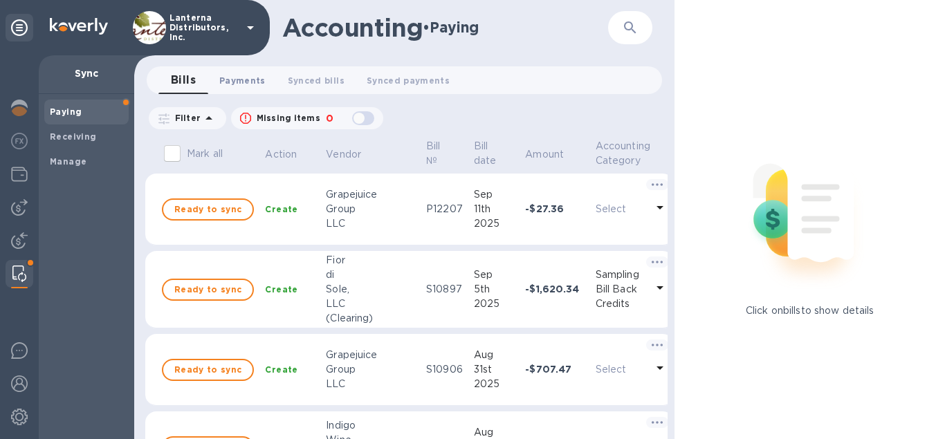
click at [240, 83] on span "Payments 0" at bounding box center [242, 80] width 46 height 15
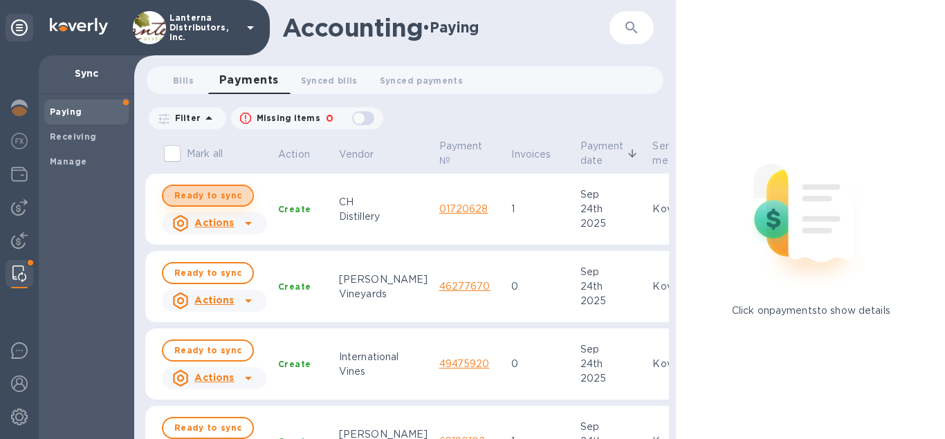
click at [206, 197] on span "Ready to sync" at bounding box center [207, 195] width 67 height 17
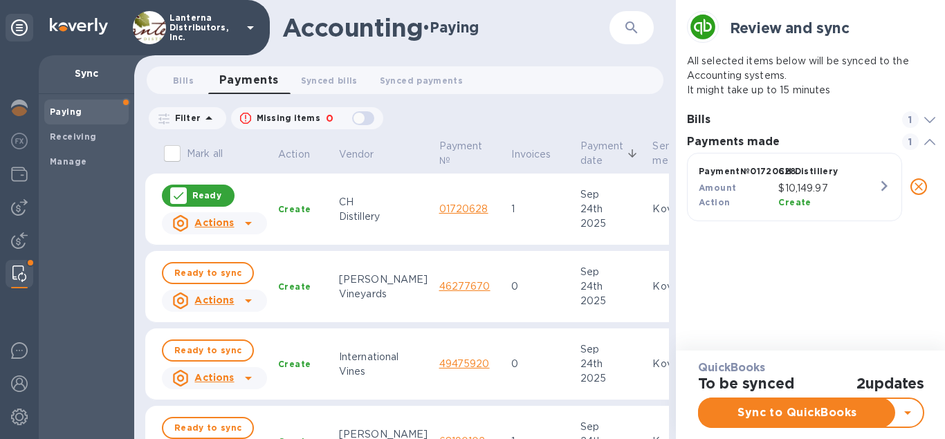
scroll to position [75, 254]
click at [214, 270] on span "Ready to sync" at bounding box center [207, 273] width 67 height 17
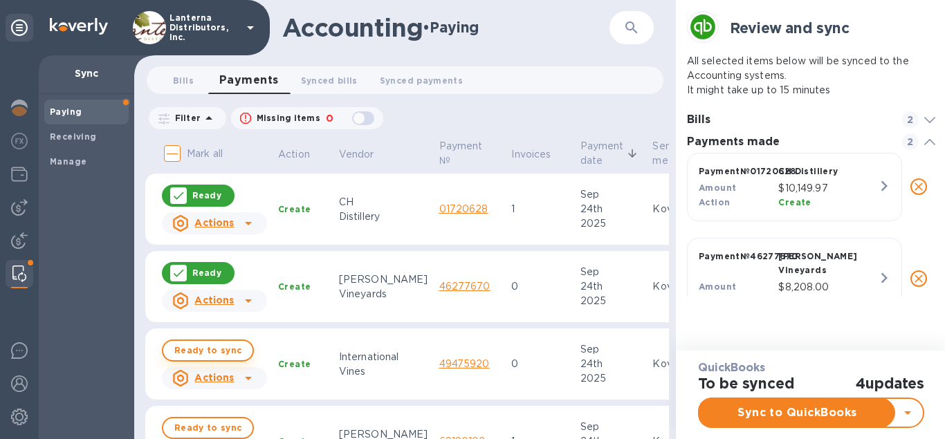
scroll to position [149, 254]
click at [212, 348] on span "Ready to sync" at bounding box center [207, 350] width 67 height 17
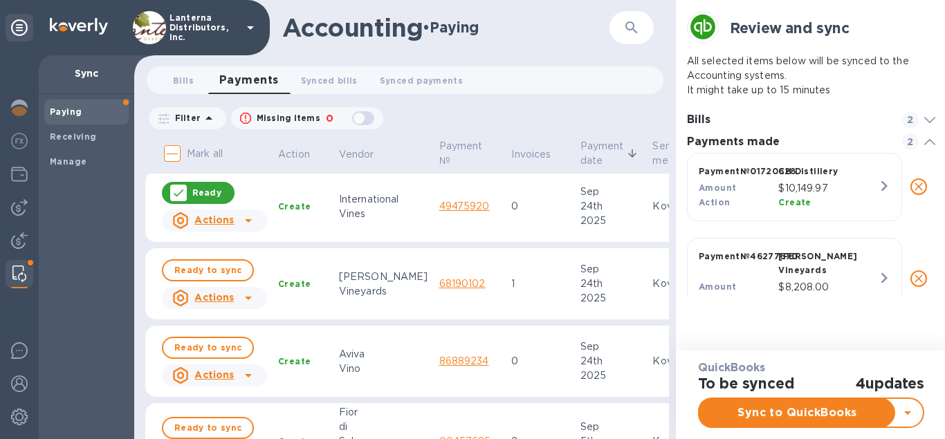
scroll to position [181, 254]
click at [200, 267] on span "Ready to sync" at bounding box center [207, 270] width 67 height 17
click at [207, 350] on span "Ready to sync" at bounding box center [207, 348] width 67 height 17
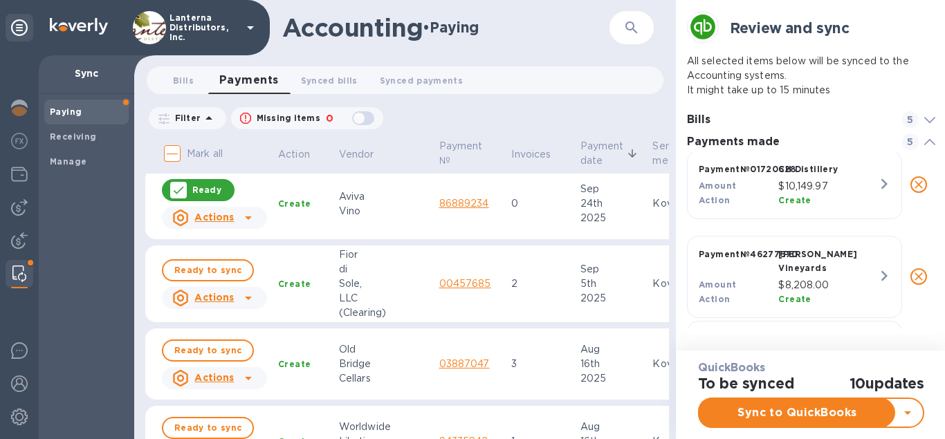
scroll to position [0, 0]
click at [761, 409] on span "Sync to QuickBooks" at bounding box center [797, 413] width 174 height 17
